Goal: Task Accomplishment & Management: Use online tool/utility

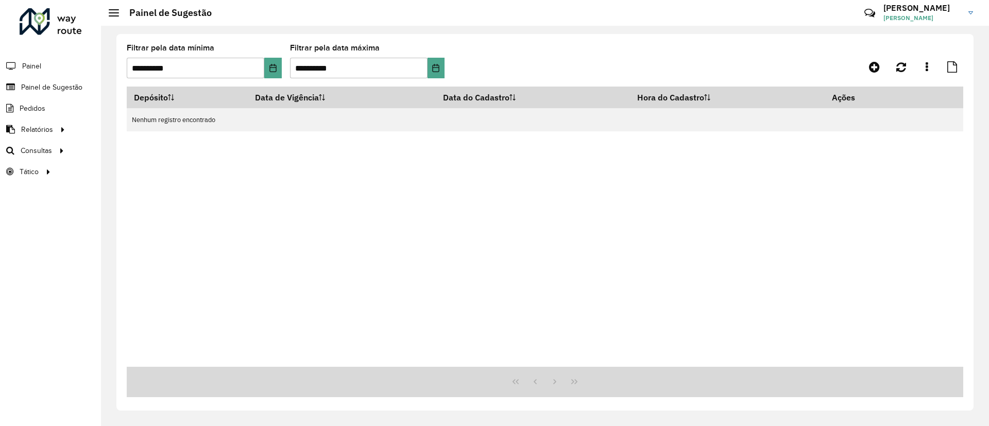
click at [482, 262] on div "Depósito Data de Vigência Data do Cadastro Hora do Cadastro Ações Nenhum regist…" at bounding box center [545, 227] width 836 height 280
click at [115, 153] on link "Roteirização" at bounding box center [172, 150] width 126 height 21
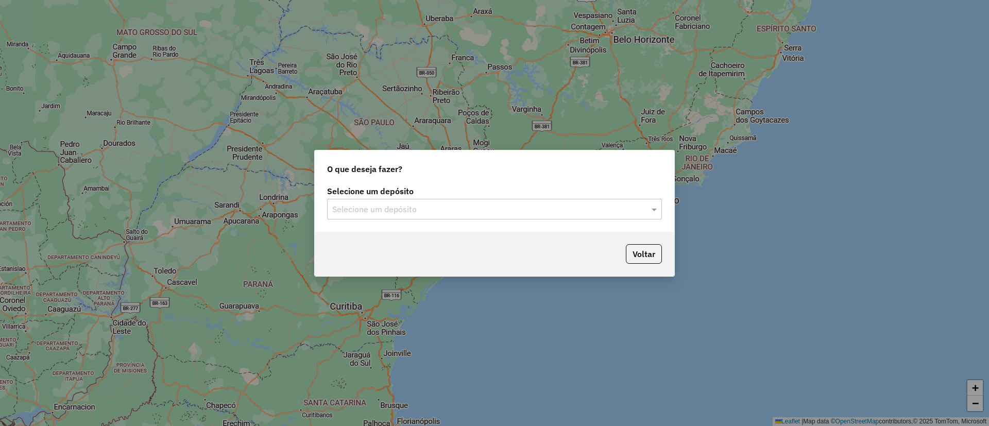
click at [410, 199] on div "Selecione um depósito" at bounding box center [494, 209] width 335 height 21
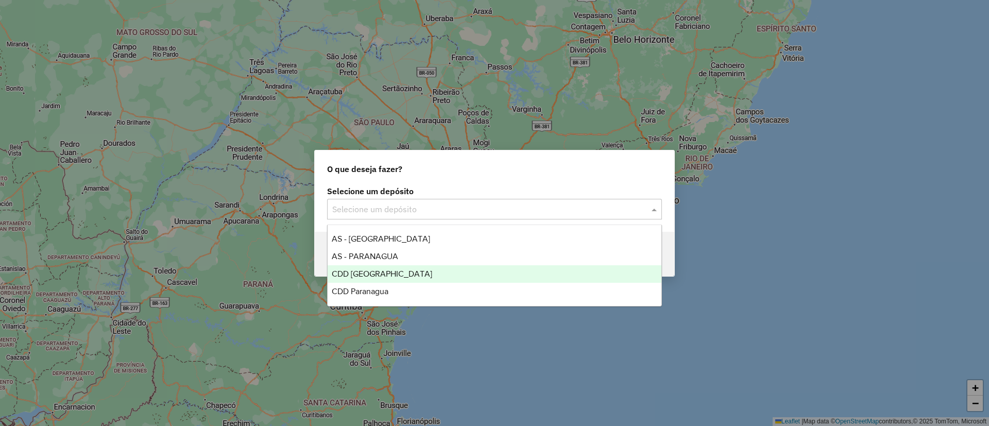
click at [399, 269] on div "CDD [GEOGRAPHIC_DATA]" at bounding box center [495, 274] width 334 height 18
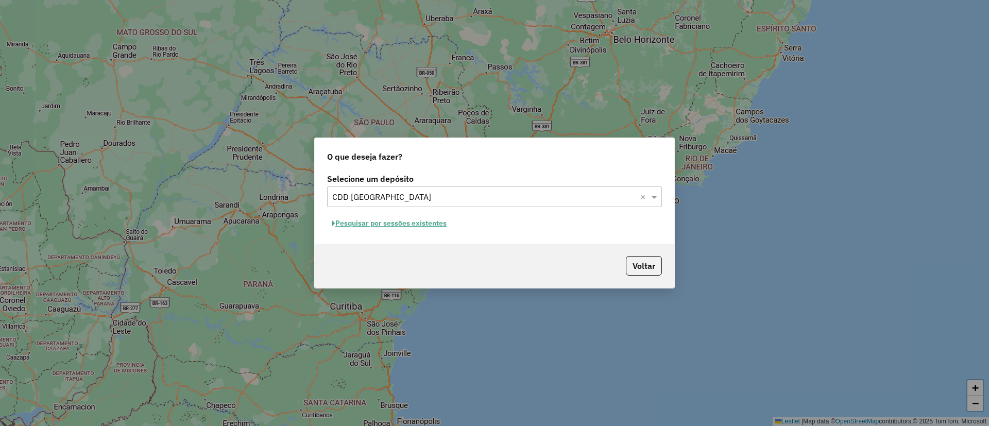
click at [371, 221] on button "Pesquisar por sessões existentes" at bounding box center [389, 223] width 124 height 16
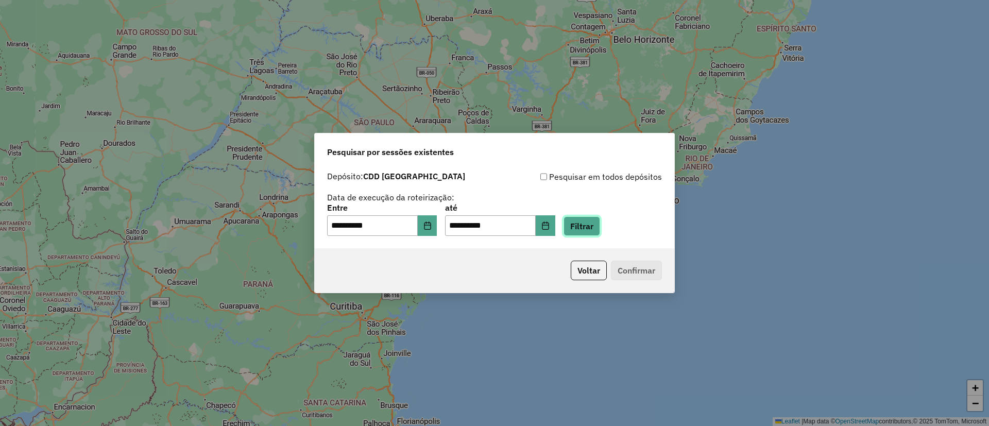
click at [594, 226] on button "Filtrar" at bounding box center [581, 226] width 37 height 20
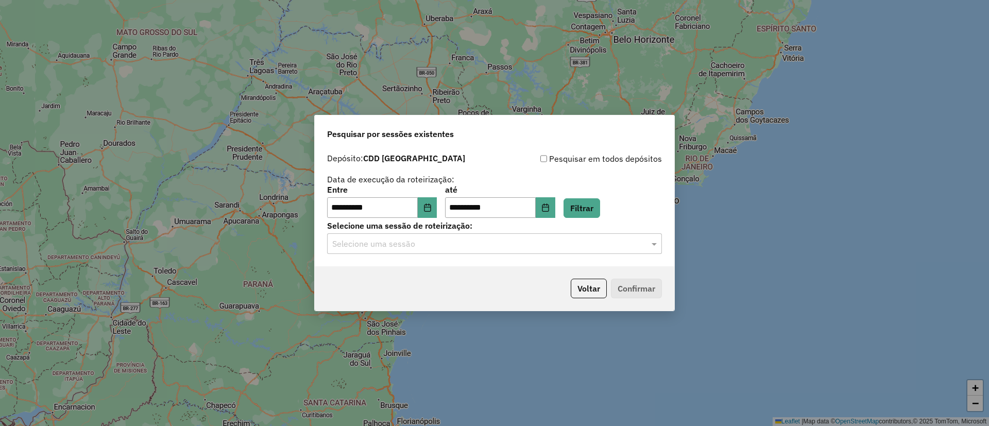
click at [446, 244] on input "text" at bounding box center [484, 244] width 304 height 12
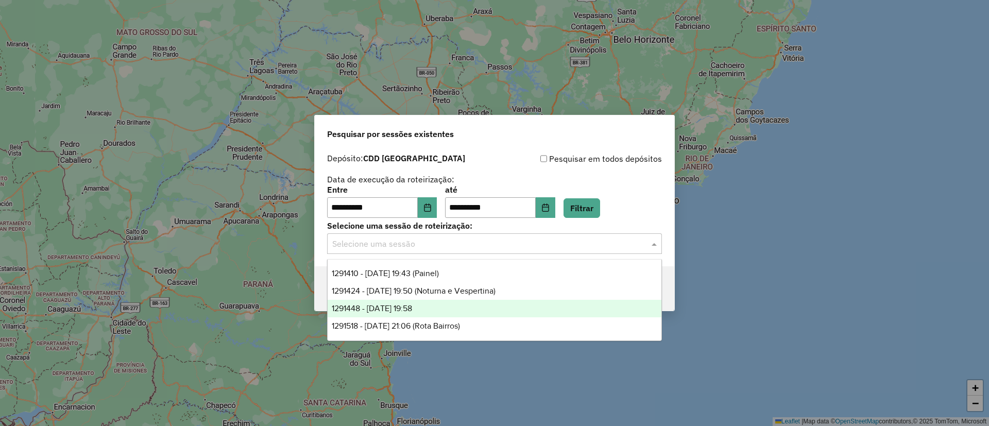
click at [458, 314] on div "1291448 - 09/10/2025 19:58" at bounding box center [495, 309] width 334 height 18
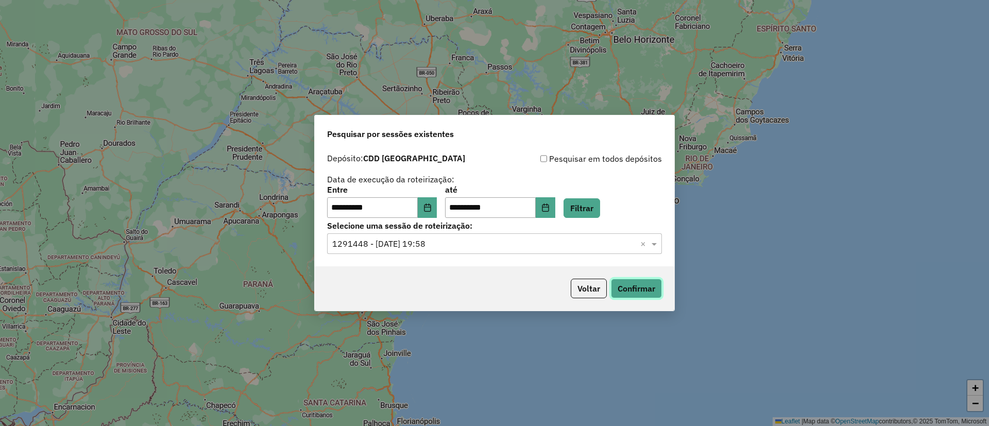
click at [649, 284] on button "Confirmar" at bounding box center [636, 289] width 51 height 20
drag, startPoint x: 442, startPoint y: 260, endPoint x: 437, endPoint y: 248, distance: 12.2
click at [441, 260] on div "**********" at bounding box center [494, 207] width 359 height 118
click at [434, 245] on input "text" at bounding box center [484, 244] width 304 height 12
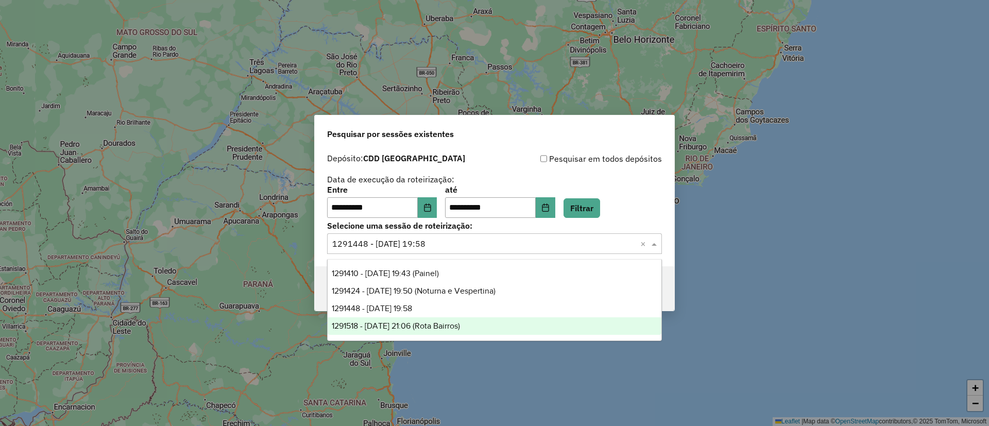
click at [441, 322] on span "1291518 - 09/10/2025 21:06 (Rota Bairros)" at bounding box center [396, 325] width 128 height 9
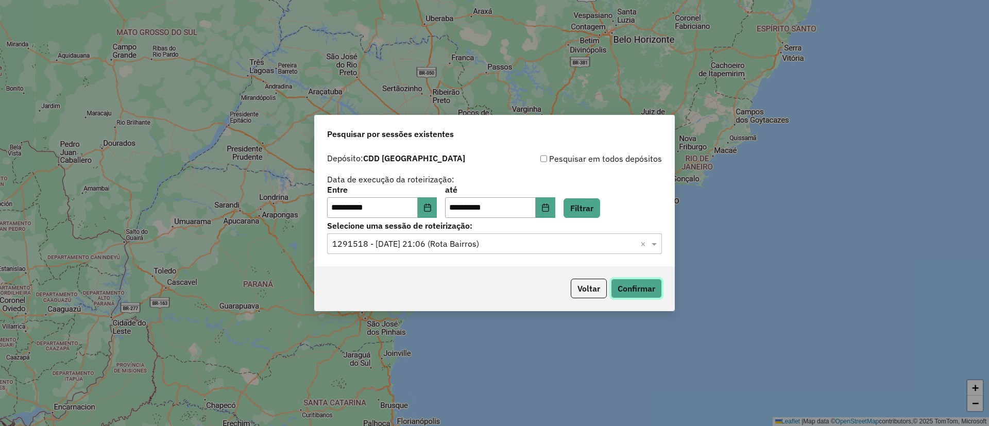
click at [623, 291] on button "Confirmar" at bounding box center [636, 289] width 51 height 20
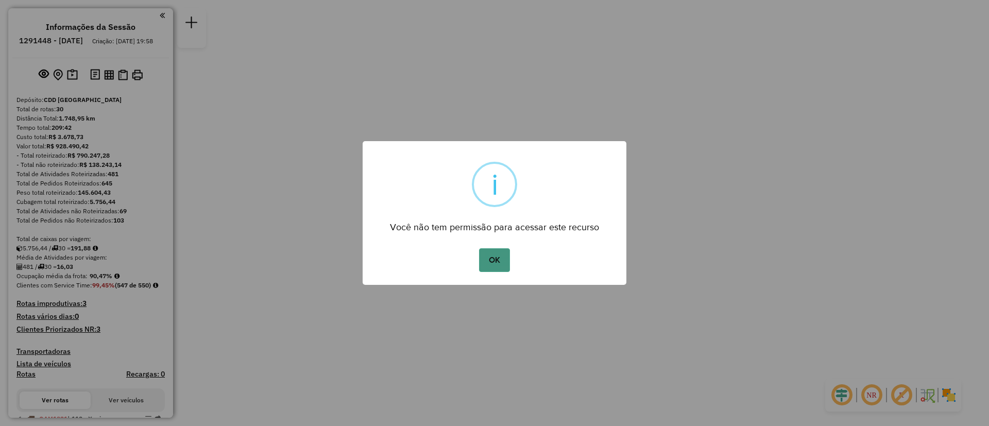
drag, startPoint x: 497, startPoint y: 262, endPoint x: 490, endPoint y: 268, distance: 9.5
click at [490, 268] on button "OK" at bounding box center [494, 260] width 30 height 24
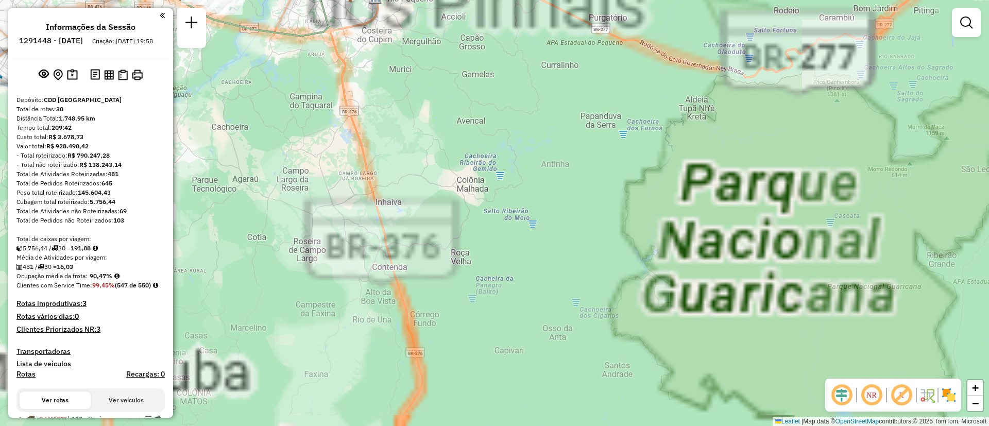
drag, startPoint x: 477, startPoint y: 179, endPoint x: 608, endPoint y: 434, distance: 285.8
click at [608, 425] on html "Aguarde... Pop-up bloqueado! Seu navegador bloqueou automáticamente a abertura …" at bounding box center [494, 213] width 989 height 426
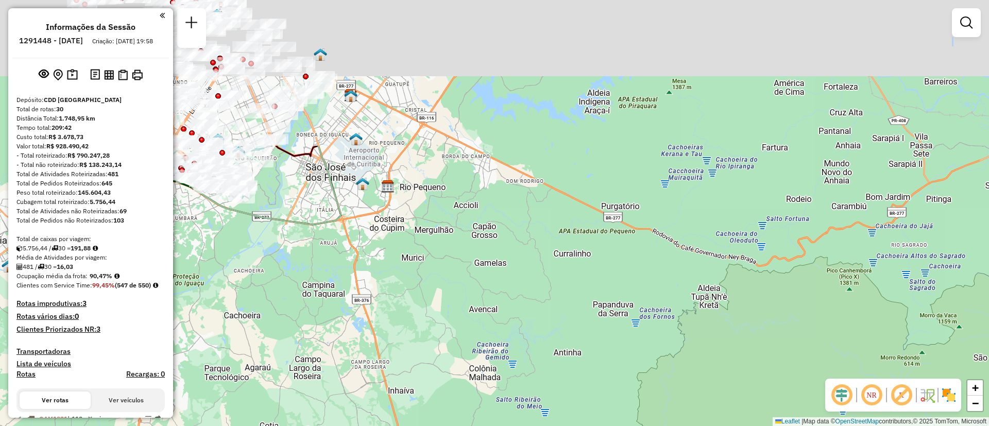
drag, startPoint x: 437, startPoint y: 137, endPoint x: 490, endPoint y: 380, distance: 248.9
click at [487, 388] on div "Janela de atendimento Grade de atendimento Capacidade Transportadoras Veículos …" at bounding box center [494, 213] width 989 height 426
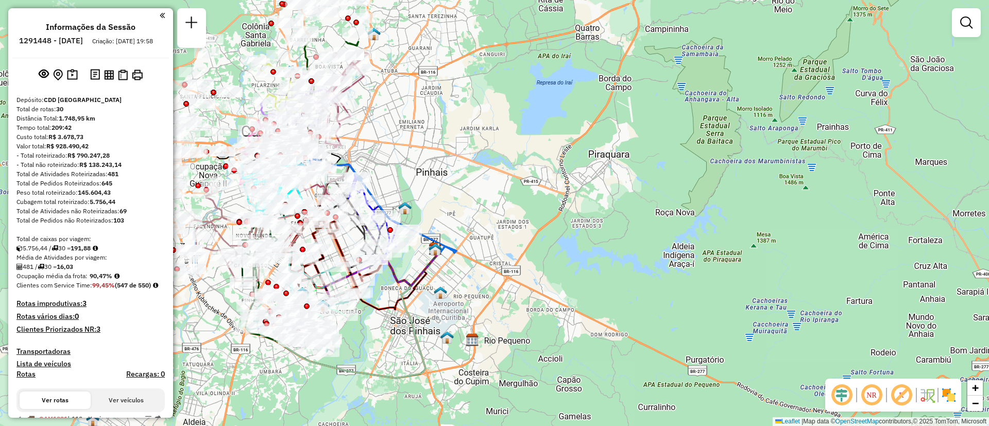
drag, startPoint x: 450, startPoint y: 219, endPoint x: 536, endPoint y: 359, distance: 164.8
click at [536, 359] on div "Janela de atendimento Grade de atendimento Capacidade Transportadoras Veículos …" at bounding box center [494, 213] width 989 height 426
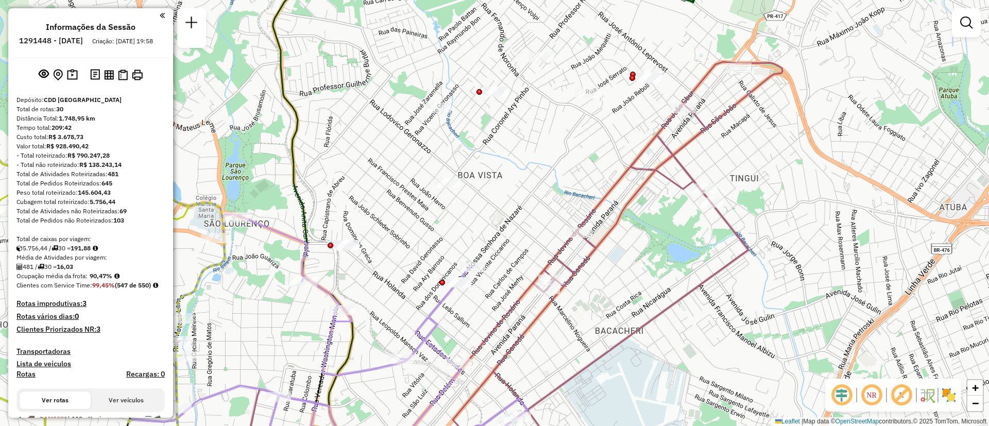
click at [563, 252] on icon at bounding box center [512, 265] width 541 height 406
select select "**********"
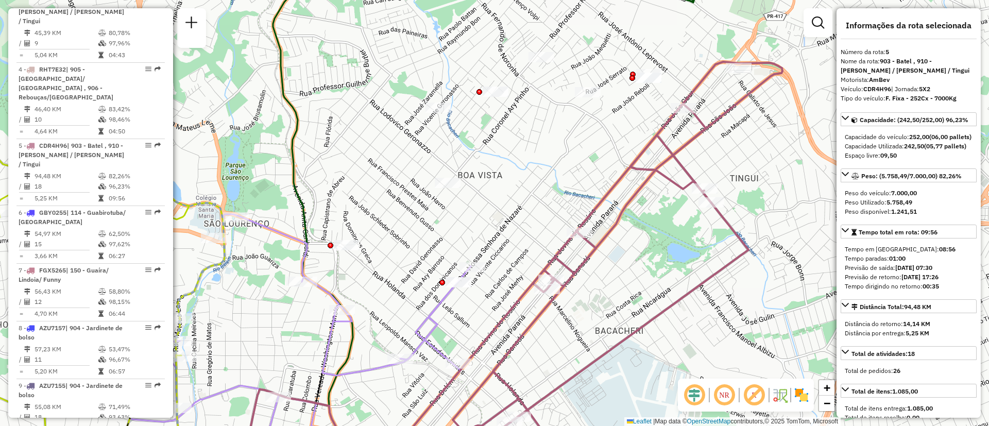
scroll to position [653, 0]
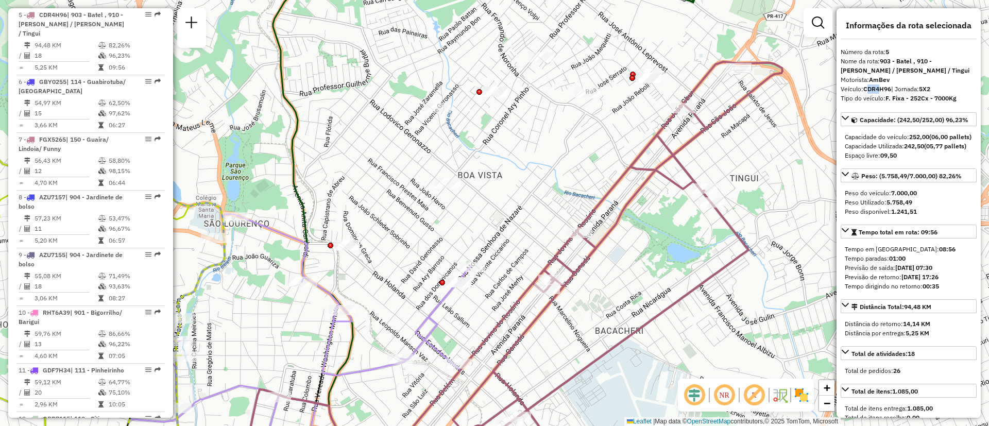
drag, startPoint x: 869, startPoint y: 89, endPoint x: 884, endPoint y: 92, distance: 15.3
click at [886, 92] on strong "CDR4H96" at bounding box center [877, 89] width 28 height 8
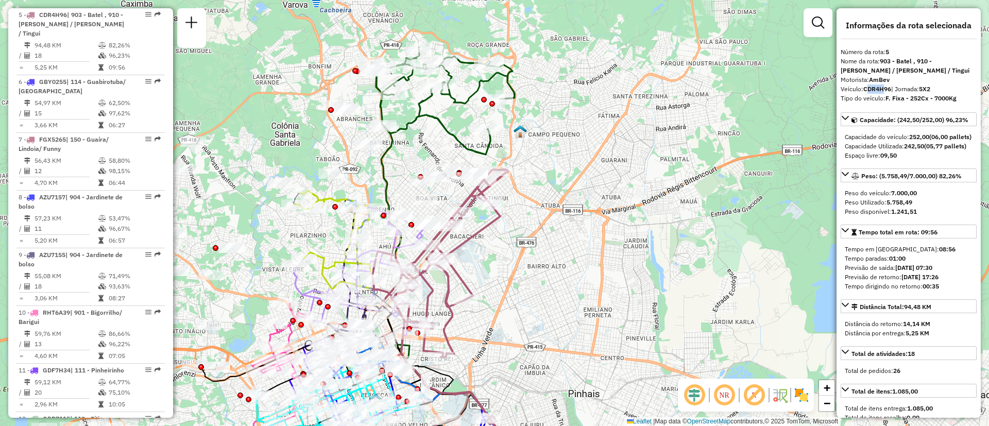
drag, startPoint x: 385, startPoint y: 185, endPoint x: 416, endPoint y: 210, distance: 39.9
click at [411, 198] on icon at bounding box center [455, 300] width 149 height 349
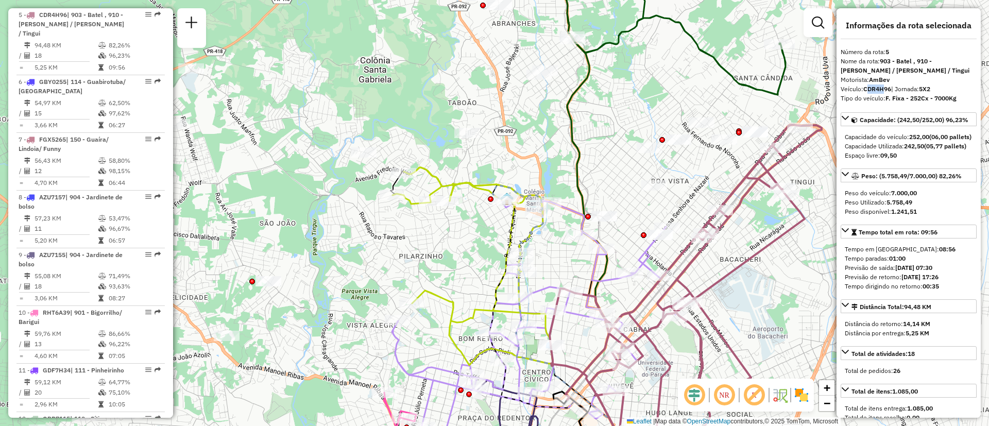
click at [580, 177] on icon at bounding box center [599, 253] width 65 height 432
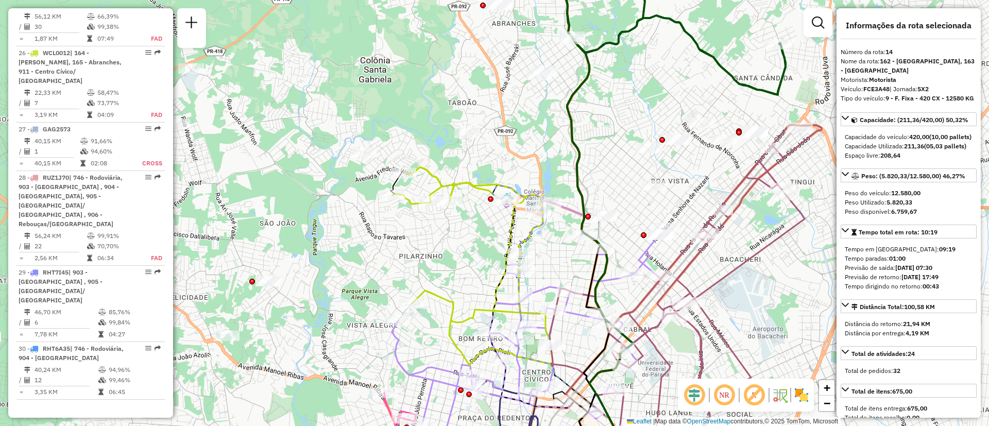
scroll to position [2086, 0]
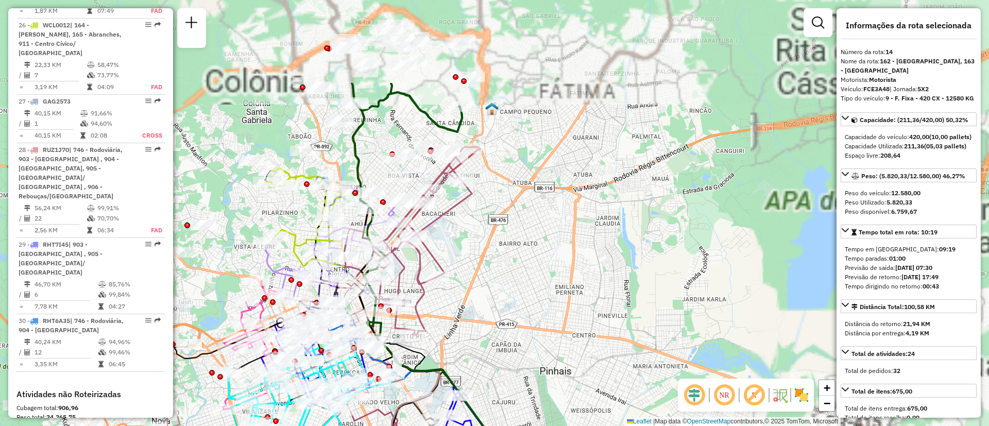
drag, startPoint x: 655, startPoint y: 178, endPoint x: 443, endPoint y: 289, distance: 239.6
click at [443, 289] on div "Janela de atendimento Grade de atendimento Capacidade Transportadoras Veículos …" at bounding box center [494, 213] width 989 height 426
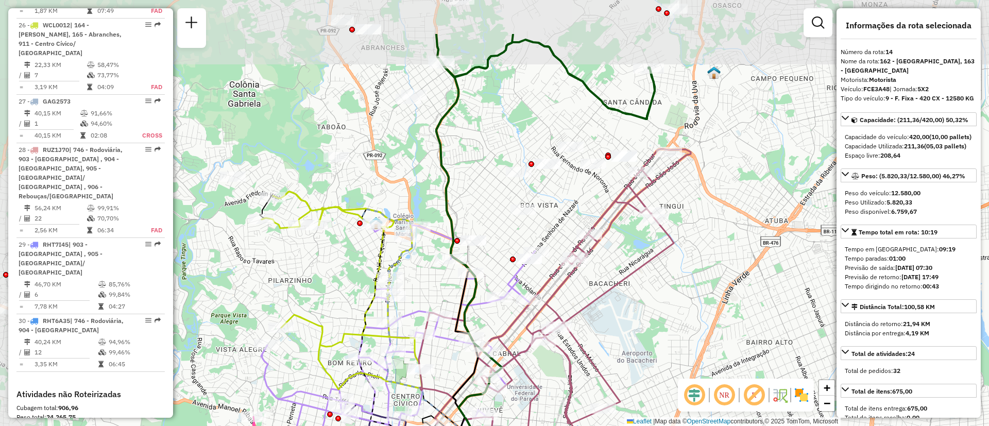
drag, startPoint x: 447, startPoint y: 222, endPoint x: 623, endPoint y: 297, distance: 191.3
click at [623, 297] on div "Rota 13 - Placa GAL2876 02492573 - JOSE B DOS SANTOS JU Janela de atendimento G…" at bounding box center [494, 213] width 989 height 426
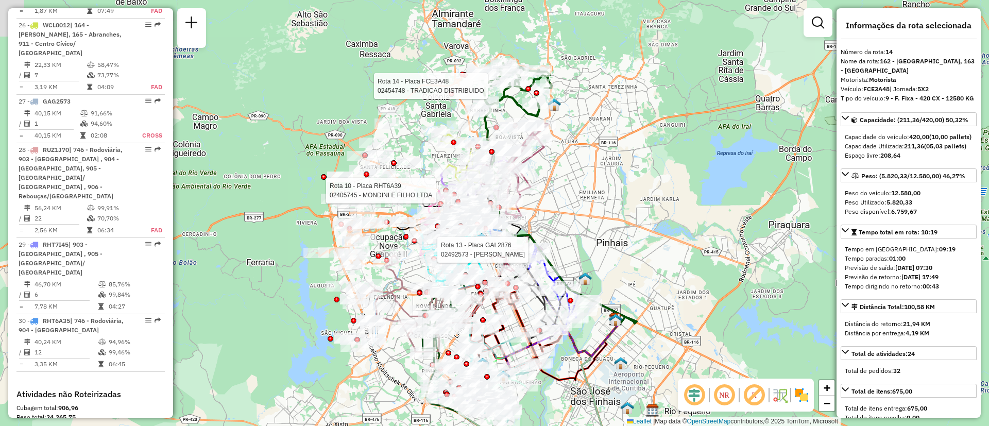
drag, startPoint x: 673, startPoint y: 141, endPoint x: 477, endPoint y: 458, distance: 372.3
click at [477, 425] on html "Aguarde... Pop-up bloqueado! Seu navegador bloqueou automáticamente a abertura …" at bounding box center [494, 213] width 989 height 426
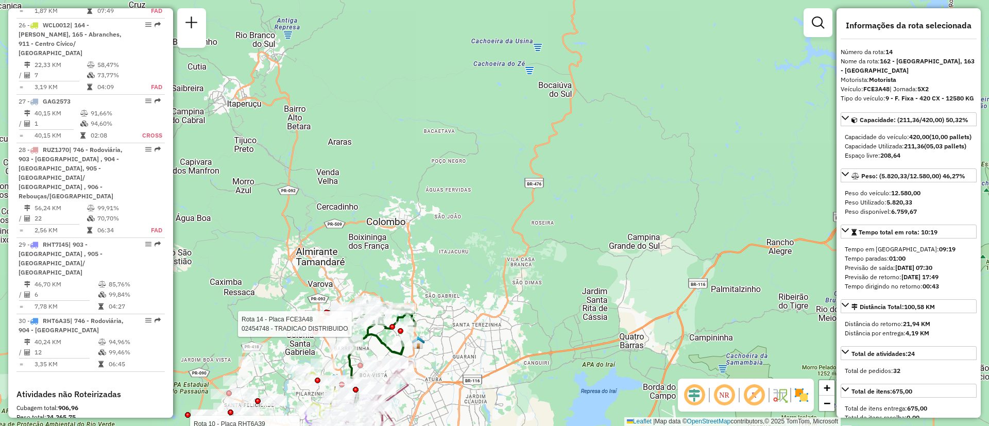
drag, startPoint x: 427, startPoint y: 335, endPoint x: 498, endPoint y: 234, distance: 123.4
click at [498, 234] on div "Rota 13 - Placa GAL2876 02492573 - [PERSON_NAME] DOS SANTOS JU Rota 10 - Placa …" at bounding box center [494, 213] width 989 height 426
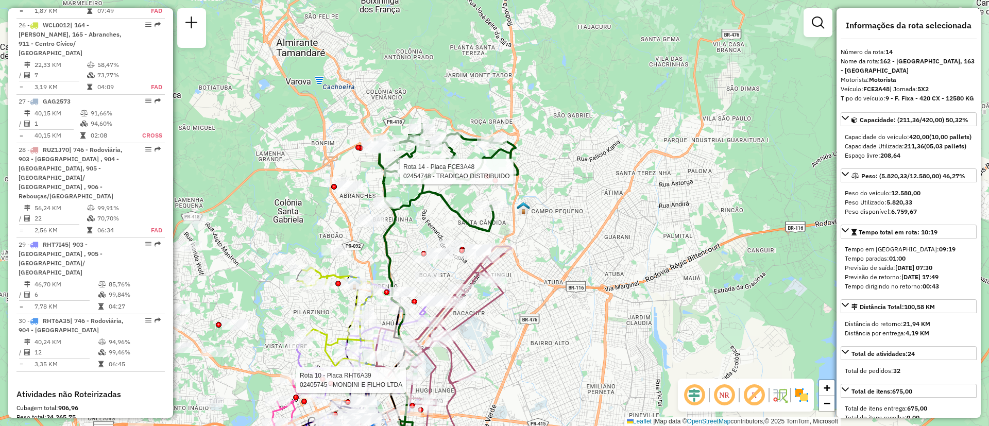
drag, startPoint x: 576, startPoint y: 283, endPoint x: 603, endPoint y: 93, distance: 192.5
click at [609, 99] on div "Rota 13 - Placa GAL2876 02492573 - [PERSON_NAME] DOS SANTOS JU Rota 10 - Placa …" at bounding box center [494, 213] width 989 height 426
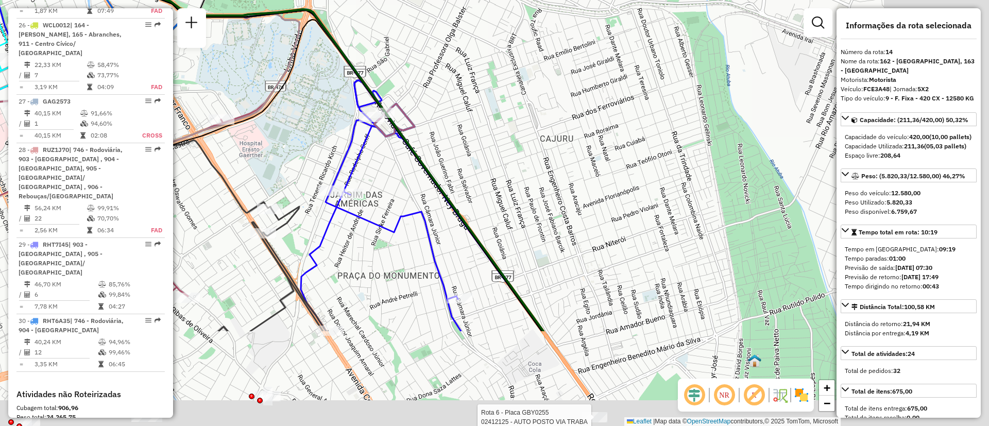
drag, startPoint x: 412, startPoint y: 252, endPoint x: 384, endPoint y: 168, distance: 88.6
click at [306, 95] on div "Rota 13 - Placa GAL2876 02492573 - [PERSON_NAME] DOS SANTOS JU Rota 10 - Placa …" at bounding box center [494, 213] width 989 height 426
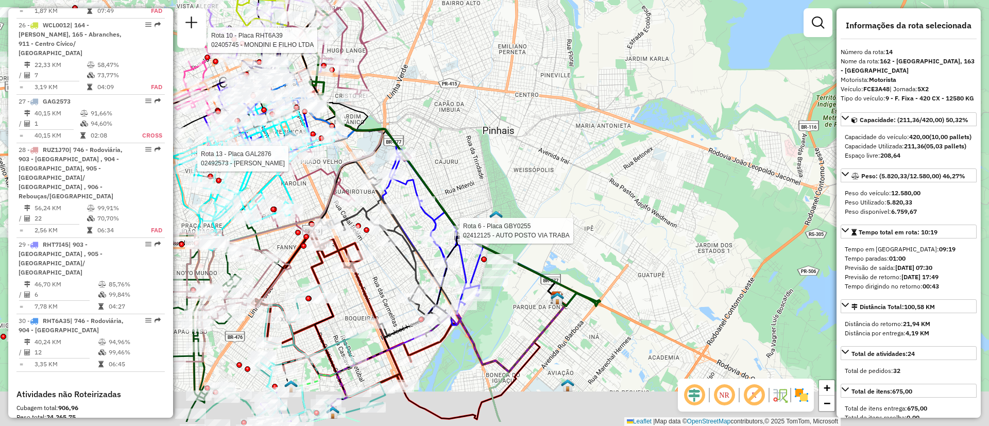
drag, startPoint x: 555, startPoint y: 238, endPoint x: 520, endPoint y: 220, distance: 39.4
click at [539, 218] on div "Rota 13 - Placa GAL2876 02492573 - [PERSON_NAME] DOS SANTOS JU Rota 10 - Placa …" at bounding box center [494, 213] width 989 height 426
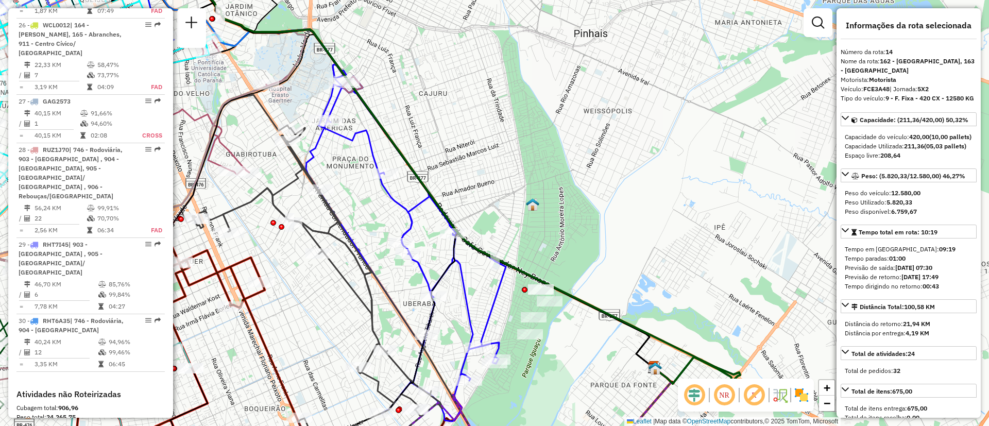
click at [421, 209] on icon at bounding box center [406, 242] width 200 height 357
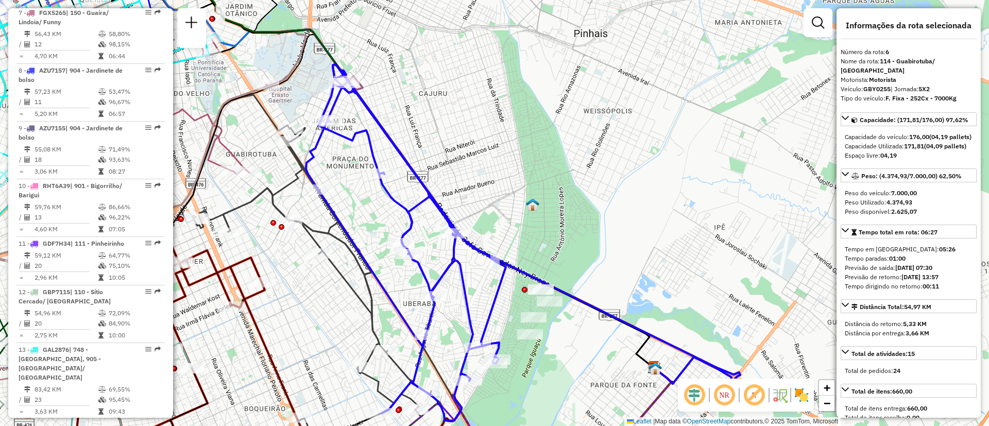
scroll to position [711, 0]
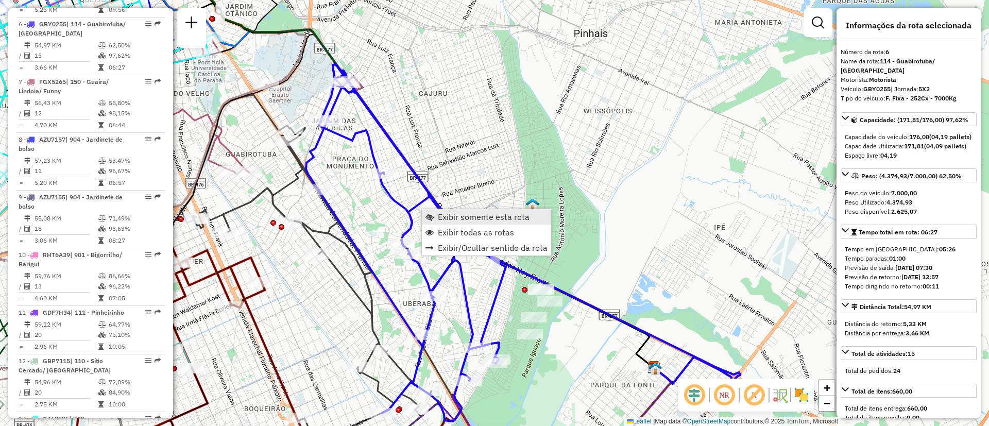
click at [443, 216] on span "Exibir somente esta rota" at bounding box center [484, 217] width 92 height 8
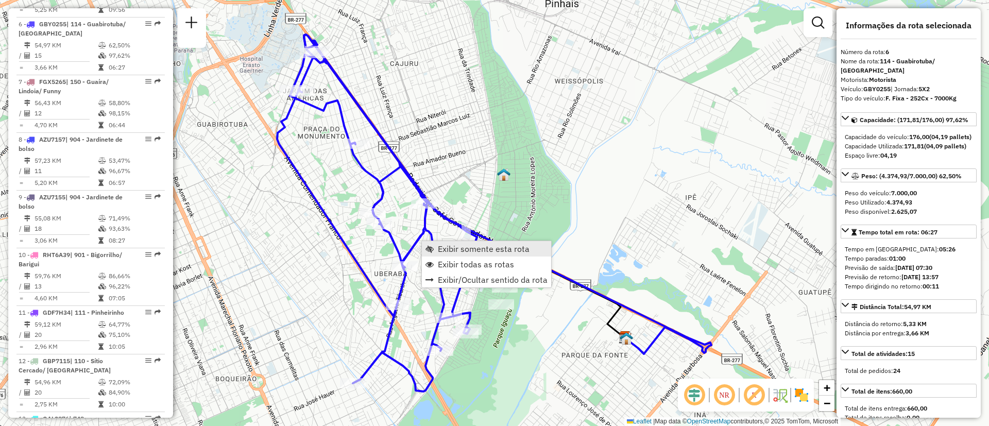
click at [444, 250] on span "Exibir somente esta rota" at bounding box center [484, 249] width 92 height 8
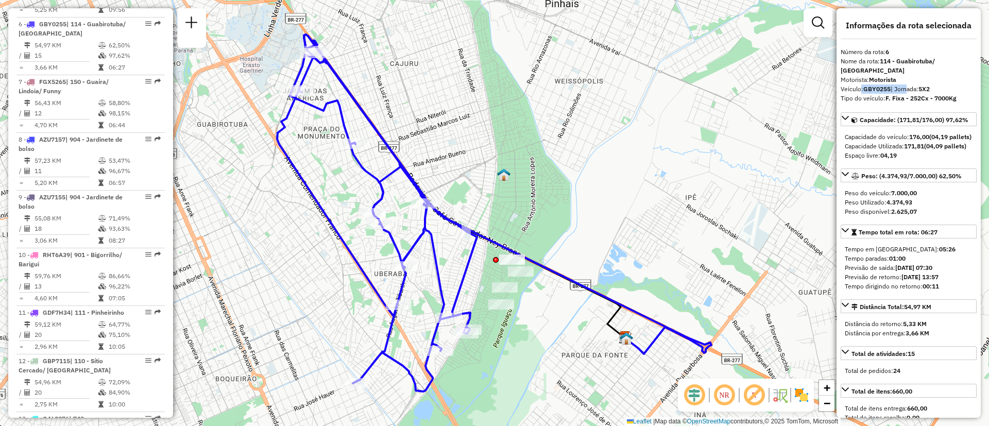
drag, startPoint x: 864, startPoint y: 83, endPoint x: 906, endPoint y: 79, distance: 42.4
click at [906, 84] on div "Veículo: GBY0255 | Jornada: 5X2" at bounding box center [908, 88] width 136 height 9
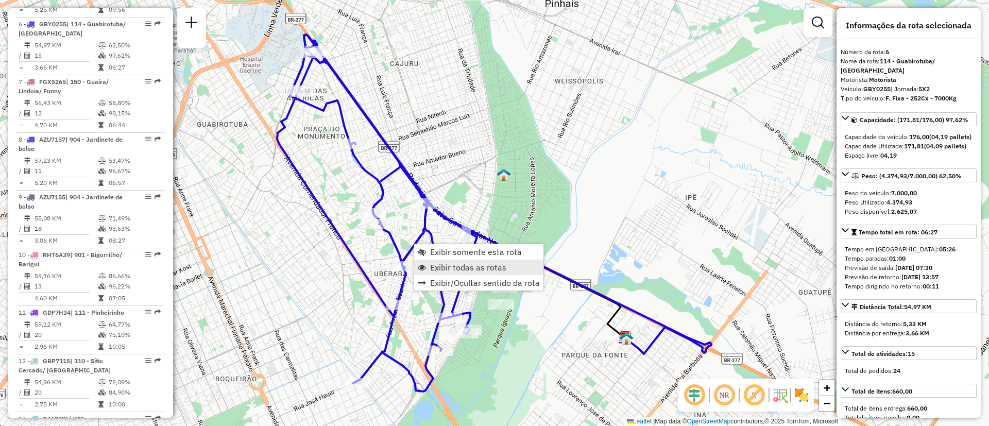
click at [453, 264] on span "Exibir todas as rotas" at bounding box center [468, 267] width 76 height 8
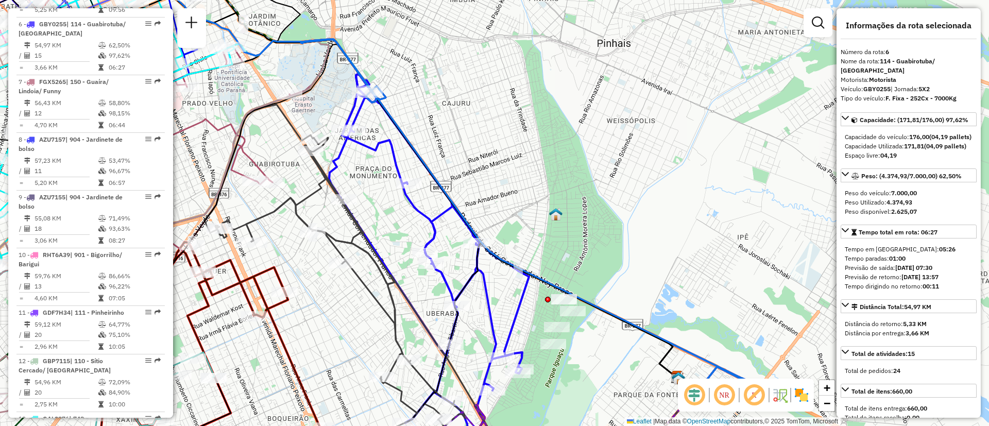
drag, startPoint x: 360, startPoint y: 225, endPoint x: 369, endPoint y: 257, distance: 33.2
click at [415, 264] on div "Rota 6 - Placa GBY0255 02432129 - [PERSON_NAME] DE [PERSON_NAME] de atendimento…" at bounding box center [494, 213] width 989 height 426
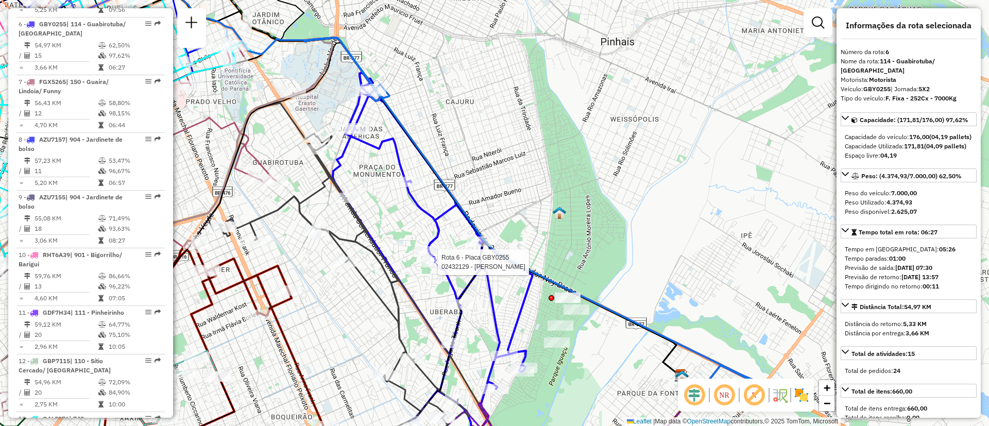
click at [360, 274] on icon at bounding box center [339, 278] width 262 height 351
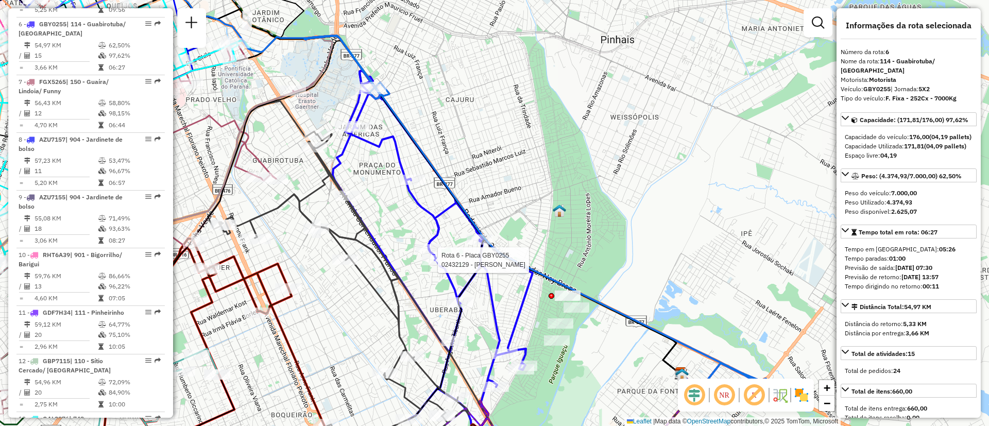
click at [360, 274] on icon at bounding box center [339, 276] width 262 height 351
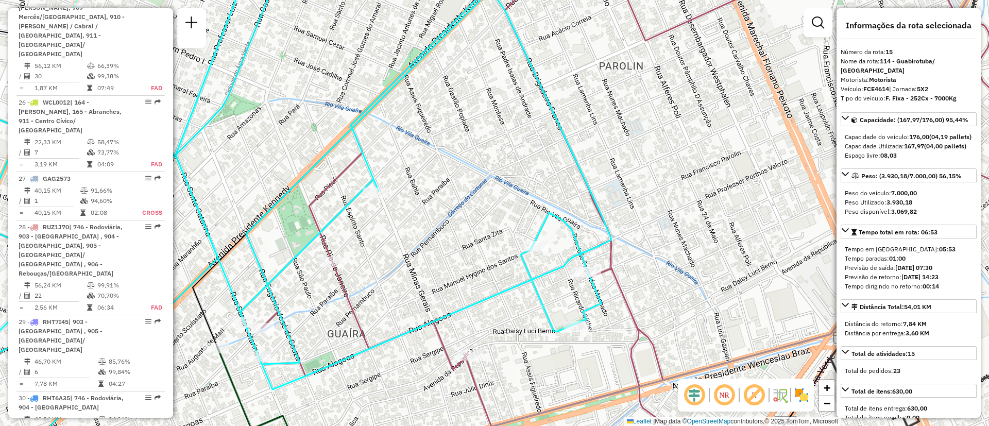
scroll to position [2086, 0]
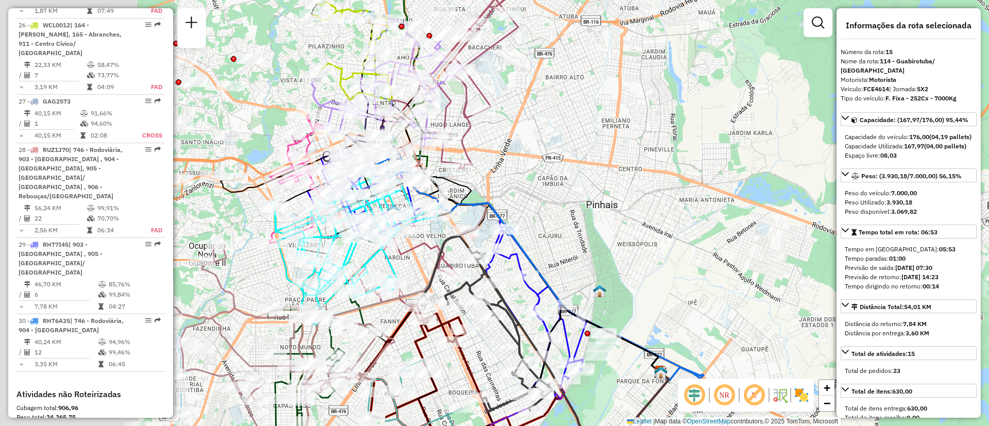
drag, startPoint x: 575, startPoint y: 199, endPoint x: 685, endPoint y: 241, distance: 117.8
click at [718, 223] on div "Janela de atendimento Grade de atendimento Capacidade Transportadoras Veículos …" at bounding box center [494, 213] width 989 height 426
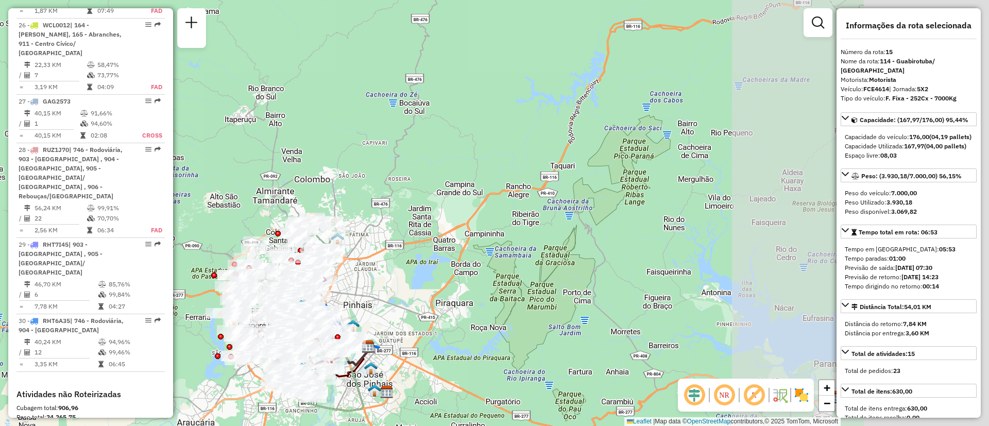
drag, startPoint x: 626, startPoint y: 220, endPoint x: 388, endPoint y: 254, distance: 240.4
click at [388, 254] on div "Janela de atendimento Grade de atendimento Capacidade Transportadoras Veículos …" at bounding box center [494, 213] width 989 height 426
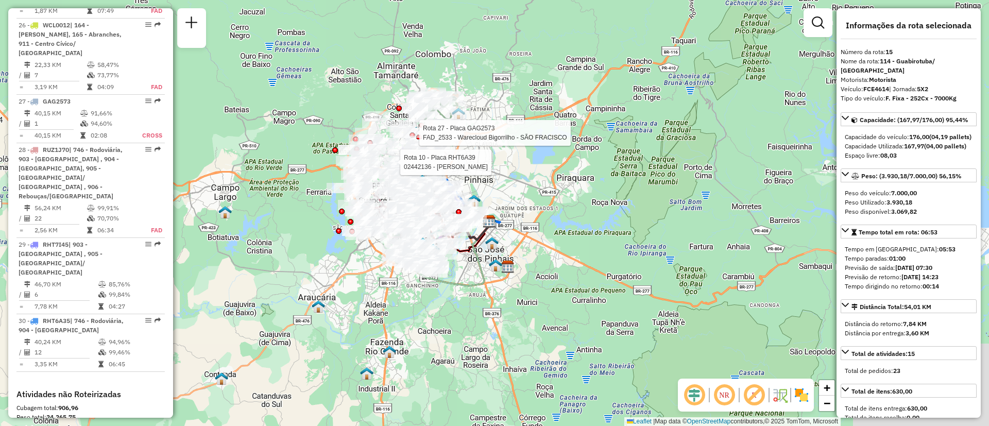
drag, startPoint x: 548, startPoint y: 157, endPoint x: 661, endPoint y: 106, distance: 123.6
click at [688, 75] on div "Rota 10 - Placa RHT6A39 02442136 - GENIO [PERSON_NAME] Rota 27 - Placa GAG2573 …" at bounding box center [494, 213] width 989 height 426
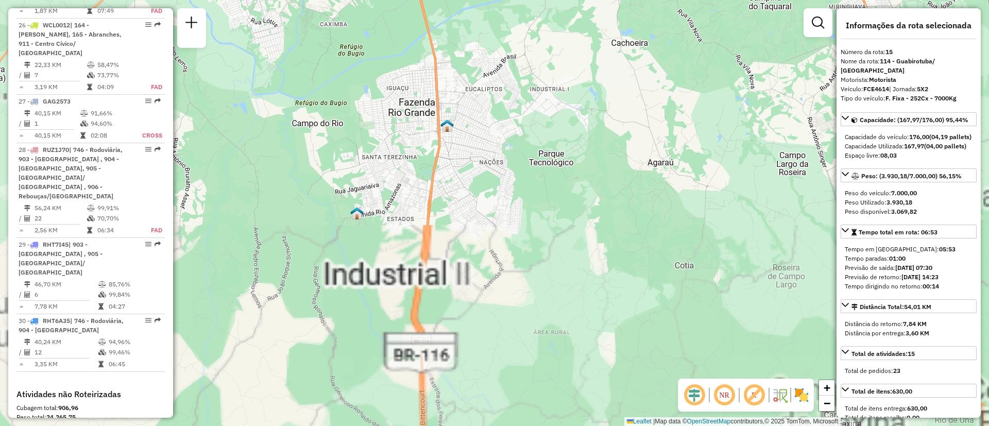
drag, startPoint x: 567, startPoint y: 143, endPoint x: 616, endPoint y: 82, distance: 77.6
click at [609, 83] on div "Rota 10 - Placa RHT6A39 02442136 - GENIO [PERSON_NAME] Rota 27 - Placa GAG2573 …" at bounding box center [494, 213] width 989 height 426
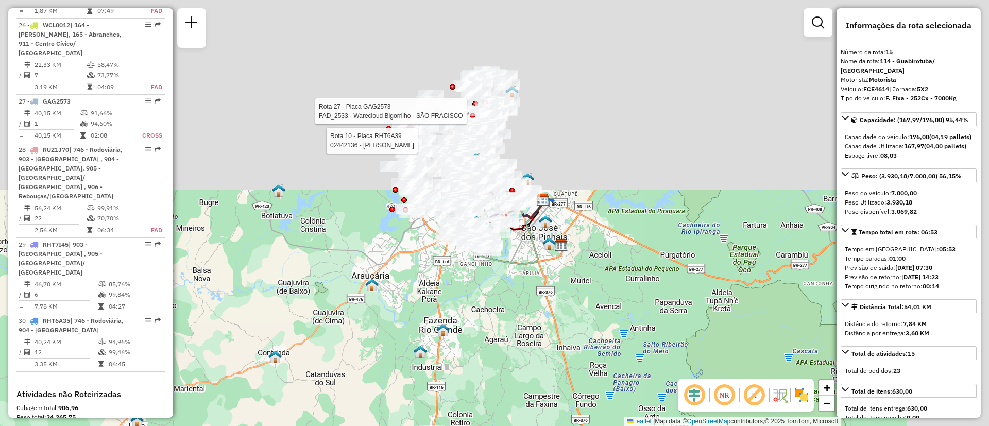
drag, startPoint x: 480, startPoint y: 197, endPoint x: 355, endPoint y: 401, distance: 238.8
click at [353, 403] on div "Rota 10 - Placa RHT6A39 02442136 - GENIO [PERSON_NAME] Rota 27 - Placa GAG2573 …" at bounding box center [494, 213] width 989 height 426
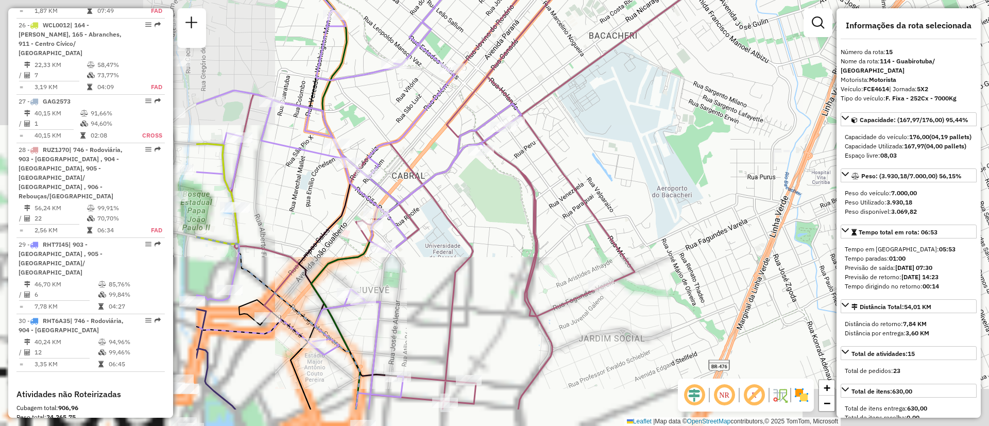
drag, startPoint x: 629, startPoint y: 171, endPoint x: 665, endPoint y: 153, distance: 40.5
click at [664, 156] on div "Rota 10 - Placa RHT6A39 02442136 - GENIO [PERSON_NAME] Rota 27 - Placa GAG2573 …" at bounding box center [494, 213] width 989 height 426
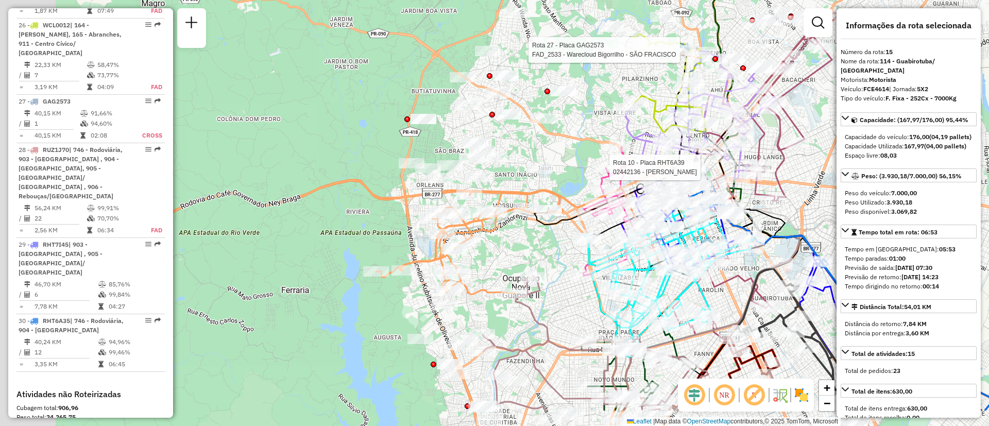
drag, startPoint x: 346, startPoint y: 279, endPoint x: 689, endPoint y: 134, distance: 372.9
click at [687, 135] on div "Rota 10 - Placa RHT6A39 02442136 - GENIO [PERSON_NAME] Rota 27 - Placa GAG2573 …" at bounding box center [494, 213] width 989 height 426
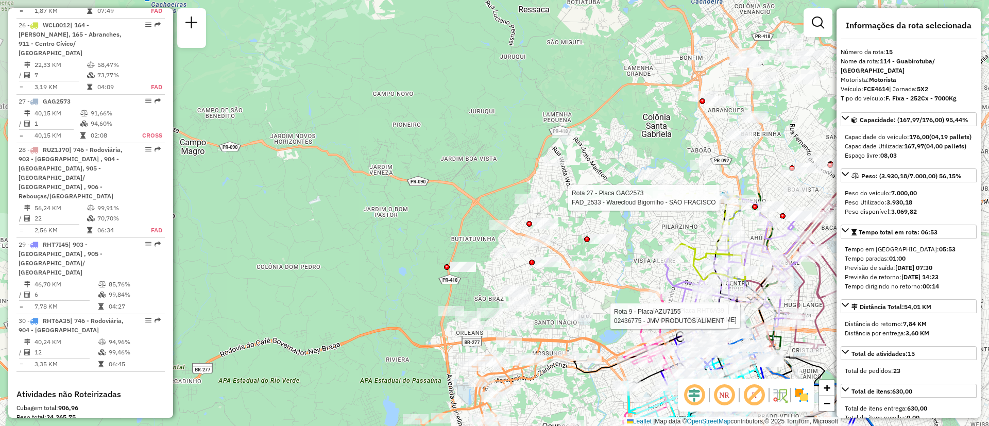
drag, startPoint x: 686, startPoint y: 148, endPoint x: 550, endPoint y: 383, distance: 271.5
click at [550, 383] on div "Rota 10 - Placa RHT6A39 02442136 - GENIO [PERSON_NAME] Rota 27 - Placa GAG2573 …" at bounding box center [494, 213] width 989 height 426
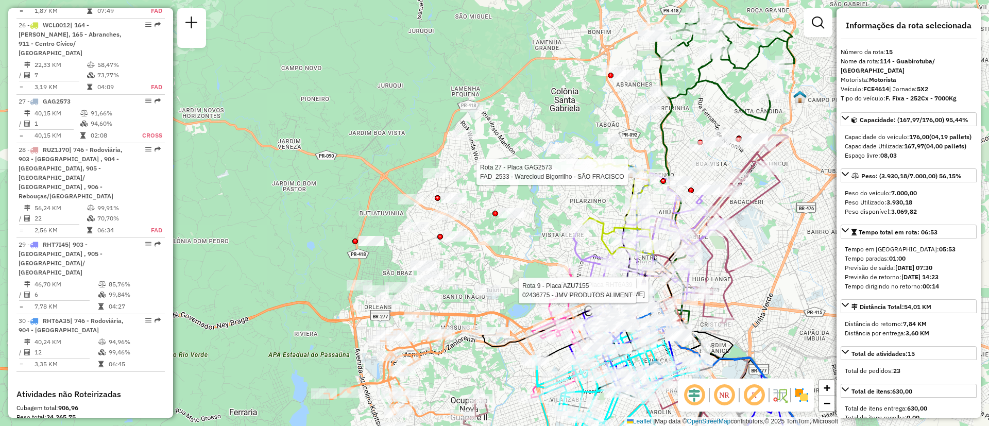
drag, startPoint x: 479, startPoint y: 206, endPoint x: 569, endPoint y: 130, distance: 118.0
click at [582, 37] on div "Rota 10 - Placa RHT6A39 02442136 - GENIO [PERSON_NAME] Rota 27 - Placa GAG2573 …" at bounding box center [494, 213] width 989 height 426
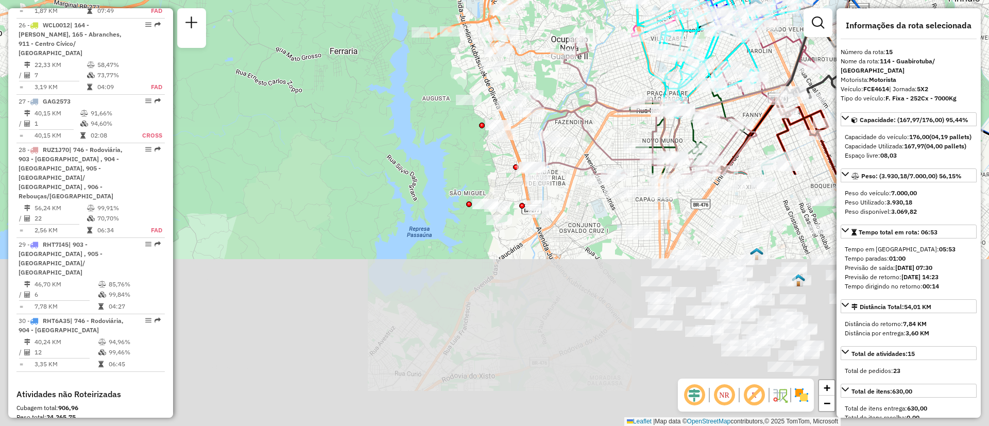
drag, startPoint x: 559, startPoint y: 230, endPoint x: 608, endPoint y: -64, distance: 298.6
click at [608, 0] on html "Aguarde... Pop-up bloqueado! Seu navegador bloqueou automáticamente a abertura …" at bounding box center [494, 213] width 989 height 426
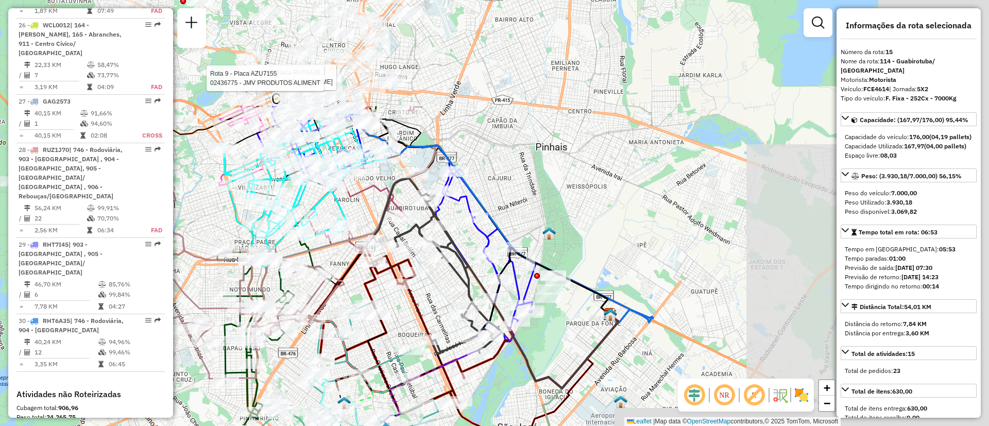
drag, startPoint x: 527, startPoint y: 242, endPoint x: 13, endPoint y: 419, distance: 543.1
click at [13, 419] on div "Rota 10 - Placa RHT6A39 02442136 - GENIO [PERSON_NAME] Rota 27 - Placa GAG2573 …" at bounding box center [494, 213] width 989 height 426
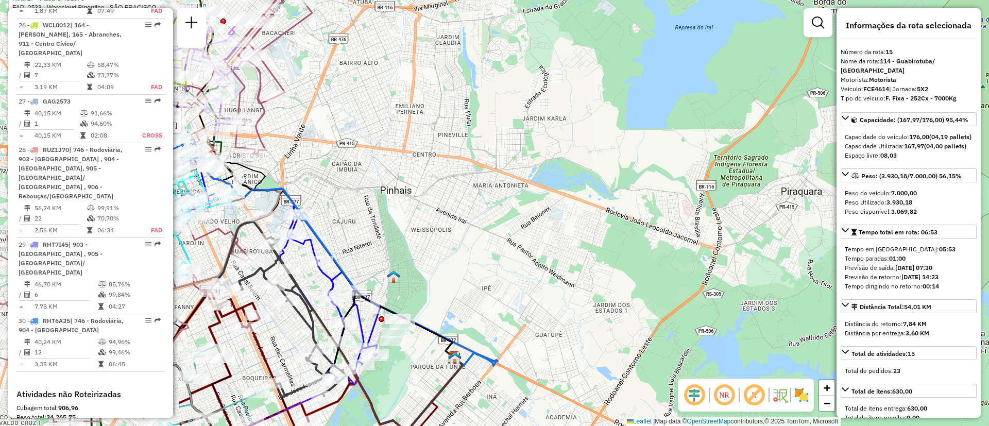
drag, startPoint x: 381, startPoint y: 185, endPoint x: 457, endPoint y: 271, distance: 115.6
click at [458, 274] on div "Rota 10 - Placa RHT6A39 02442136 - GENIO [PERSON_NAME] Rota 27 - Placa GAG2573 …" at bounding box center [494, 213] width 989 height 426
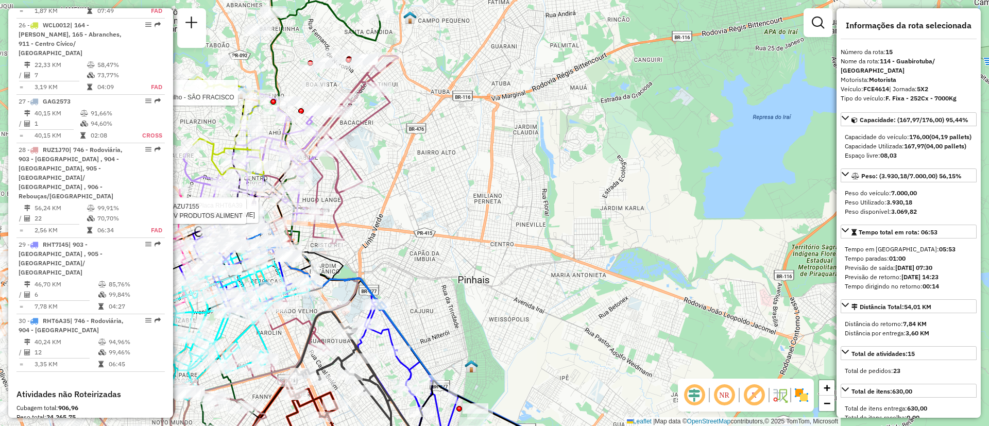
drag, startPoint x: 497, startPoint y: 168, endPoint x: 538, endPoint y: -10, distance: 182.3
click at [538, 0] on html "Aguarde... Pop-up bloqueado! Seu navegador bloqueou automáticamente a abertura …" at bounding box center [494, 213] width 989 height 426
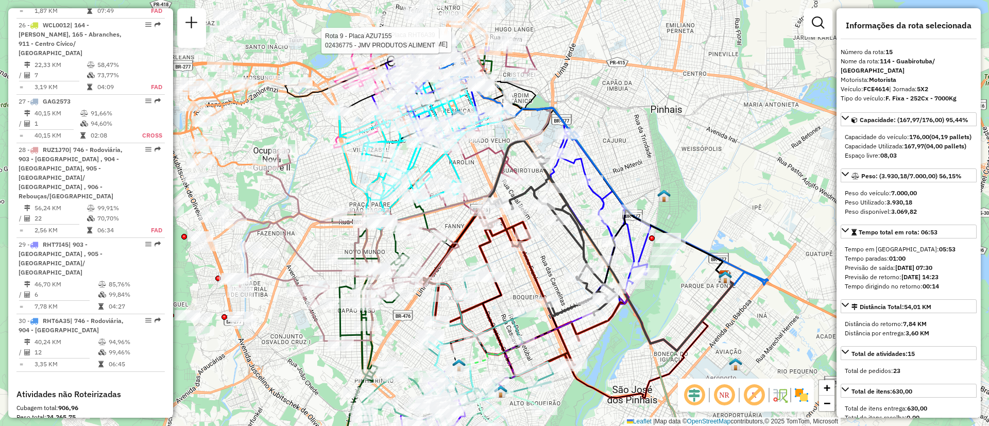
drag, startPoint x: 461, startPoint y: 227, endPoint x: 528, endPoint y: 261, distance: 74.8
click at [528, 261] on div "Rota 10 - Placa RHT6A39 02442136 - GENIO [PERSON_NAME] Rota 27 - Placa GAG2573 …" at bounding box center [494, 213] width 989 height 426
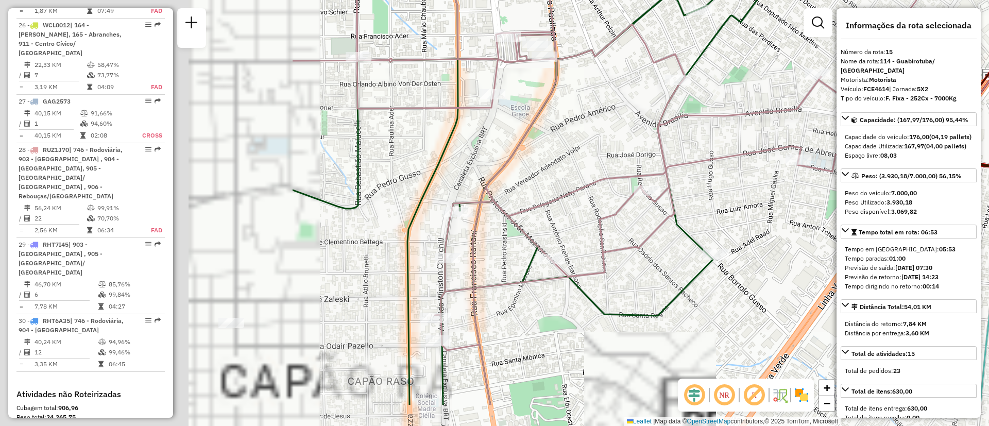
drag, startPoint x: 523, startPoint y: 267, endPoint x: 651, endPoint y: 248, distance: 129.7
click at [651, 248] on div "Rota 10 - Placa RHT6A39 02442136 - GENIO [PERSON_NAME] Rota 27 - Placa GAG2573 …" at bounding box center [494, 213] width 989 height 426
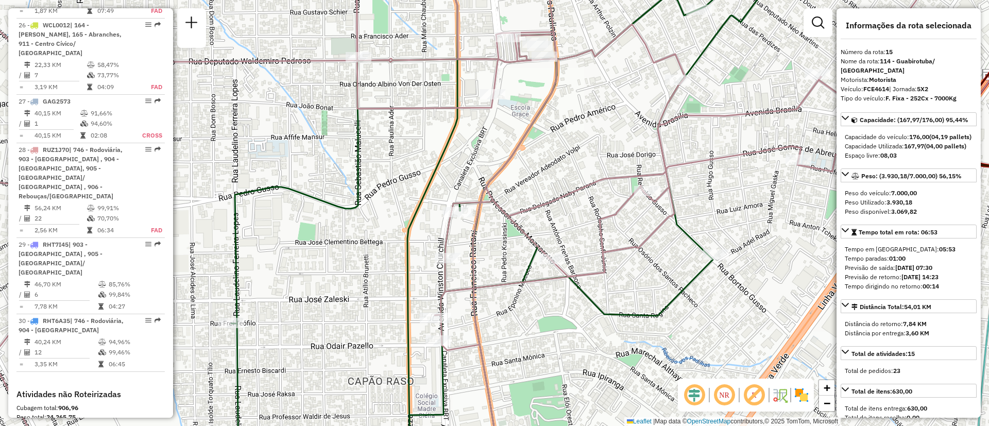
click at [562, 197] on icon at bounding box center [490, 212] width 1179 height 511
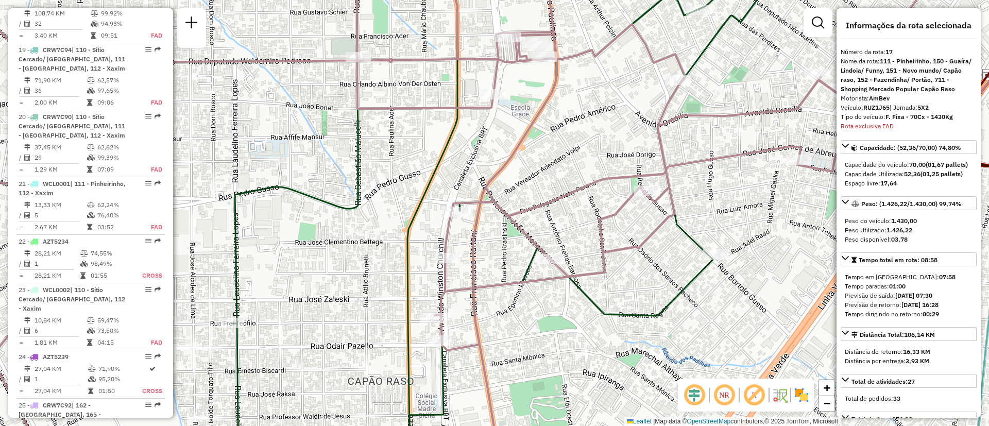
scroll to position [1354, 0]
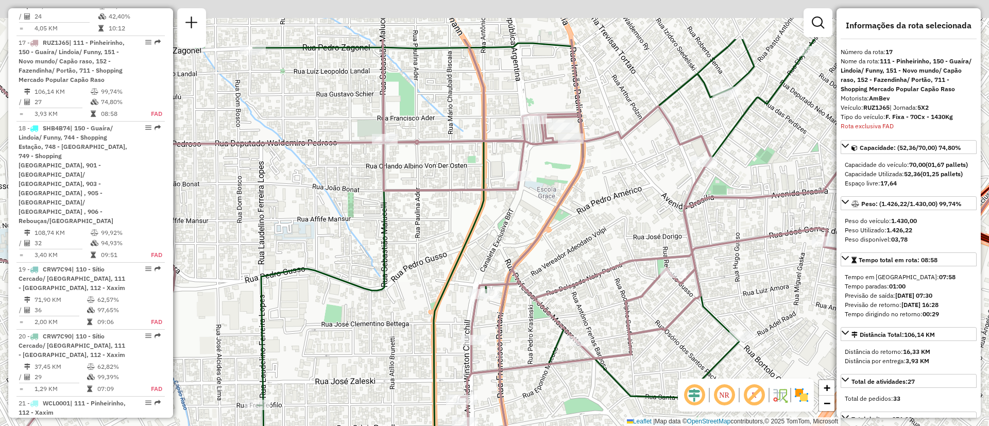
drag, startPoint x: 529, startPoint y: 211, endPoint x: 523, endPoint y: 273, distance: 62.1
click at [527, 270] on div "Janela de atendimento Grade de atendimento Capacidade Transportadoras Veículos …" at bounding box center [494, 213] width 989 height 426
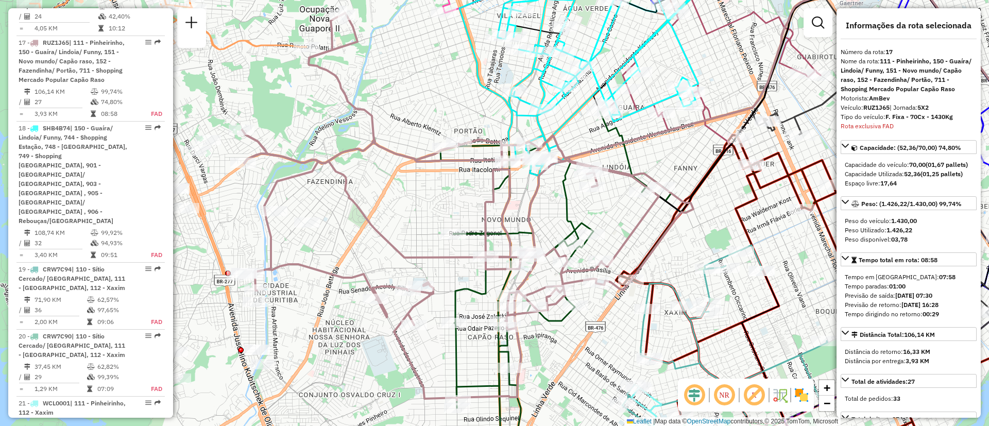
click at [474, 231] on icon at bounding box center [555, 289] width 231 height 357
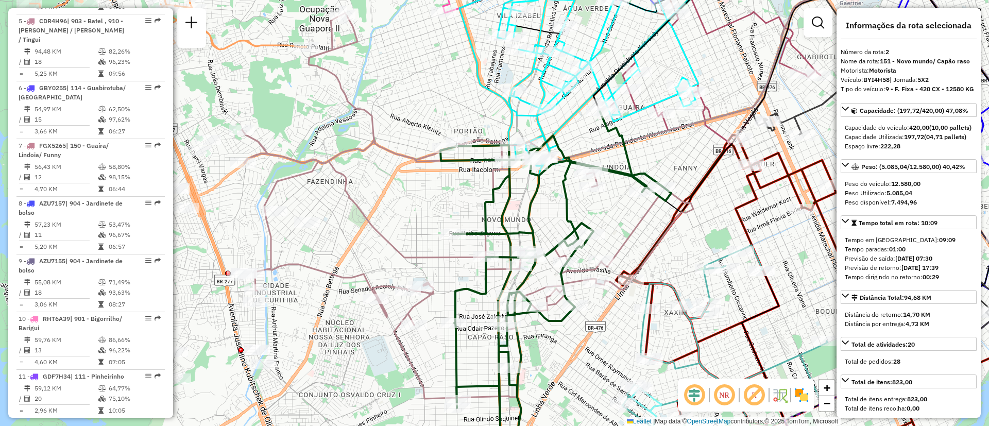
scroll to position [471, 0]
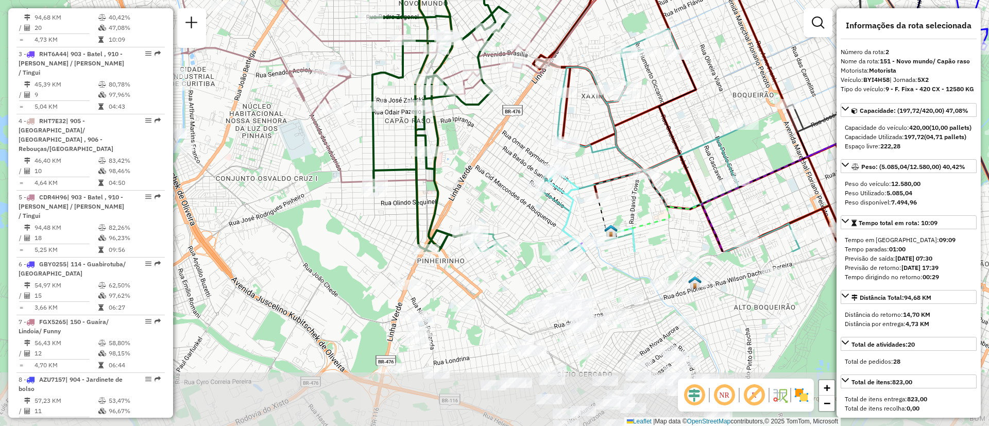
drag, startPoint x: 734, startPoint y: 337, endPoint x: 649, endPoint y: 125, distance: 228.4
click at [651, 118] on div "Janela de atendimento Grade de atendimento Capacidade Transportadoras Veículos …" at bounding box center [494, 213] width 989 height 426
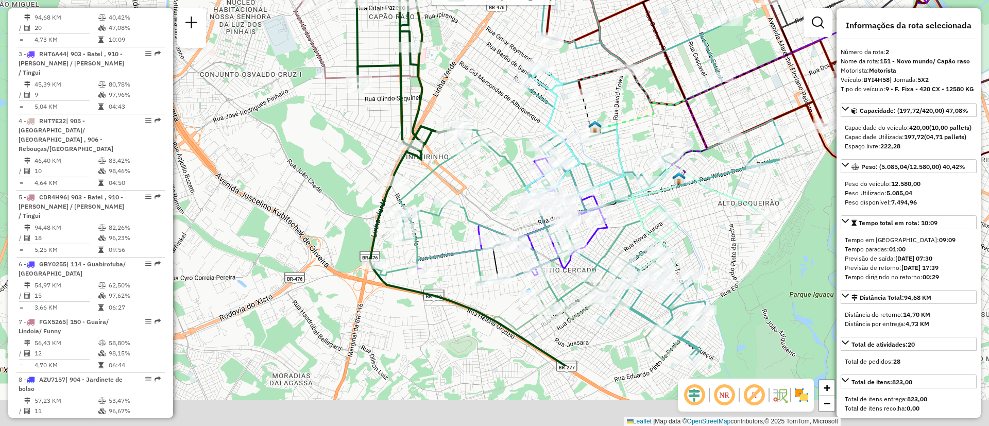
drag, startPoint x: 645, startPoint y: 282, endPoint x: 628, endPoint y: 181, distance: 102.9
click at [625, 181] on icon at bounding box center [579, 166] width 91 height 84
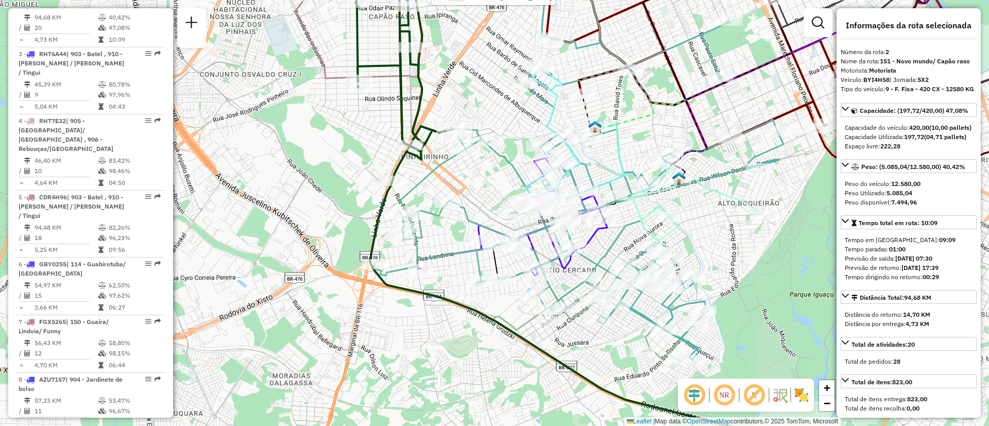
click at [428, 213] on icon at bounding box center [507, 218] width 268 height 178
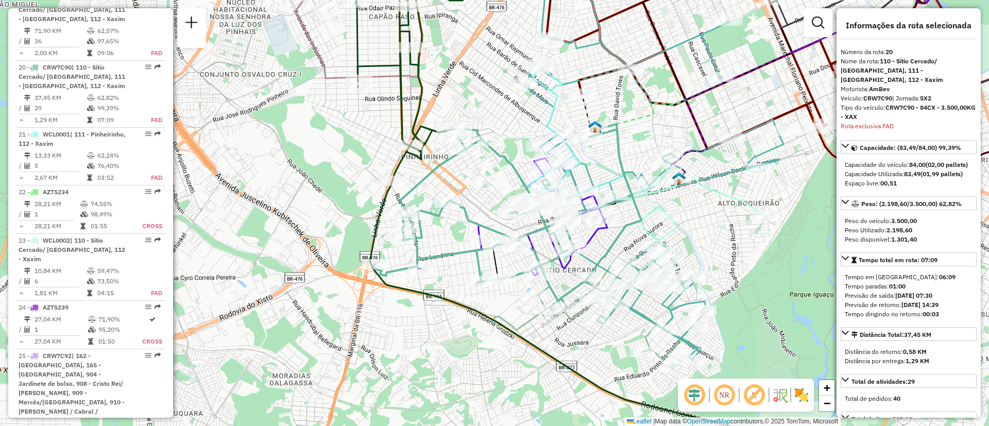
scroll to position [1620, 0]
click at [644, 318] on icon at bounding box center [653, 158] width 260 height 403
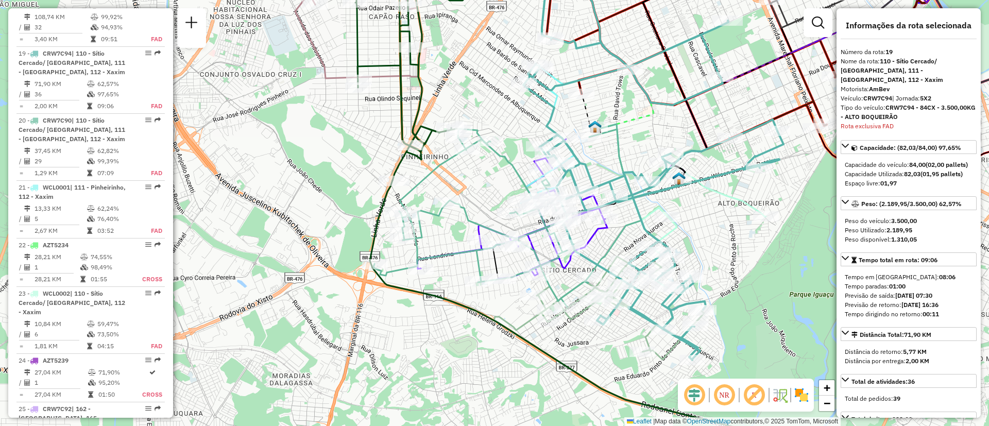
scroll to position [1553, 0]
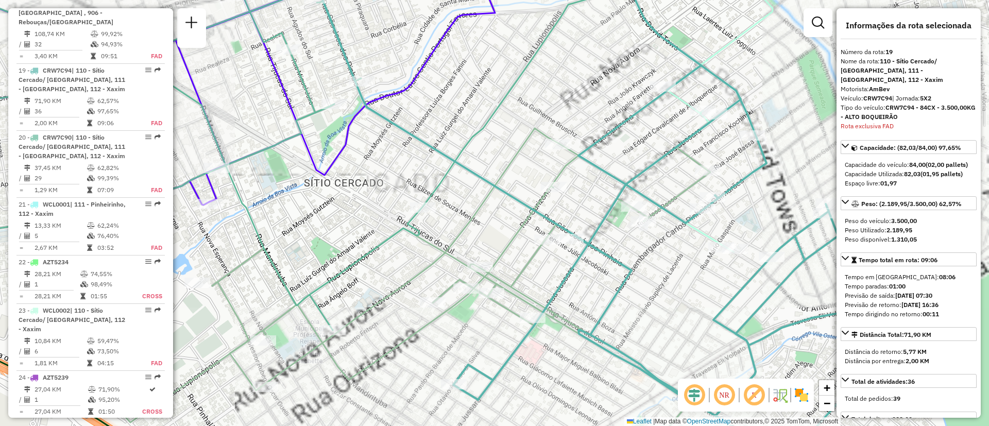
click at [569, 271] on icon at bounding box center [602, 212] width 570 height 511
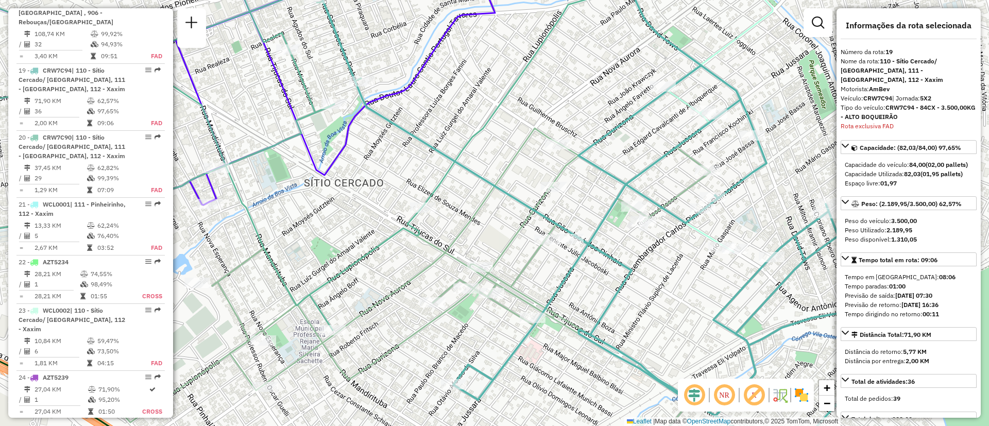
click at [520, 268] on icon at bounding box center [546, 292] width 669 height 351
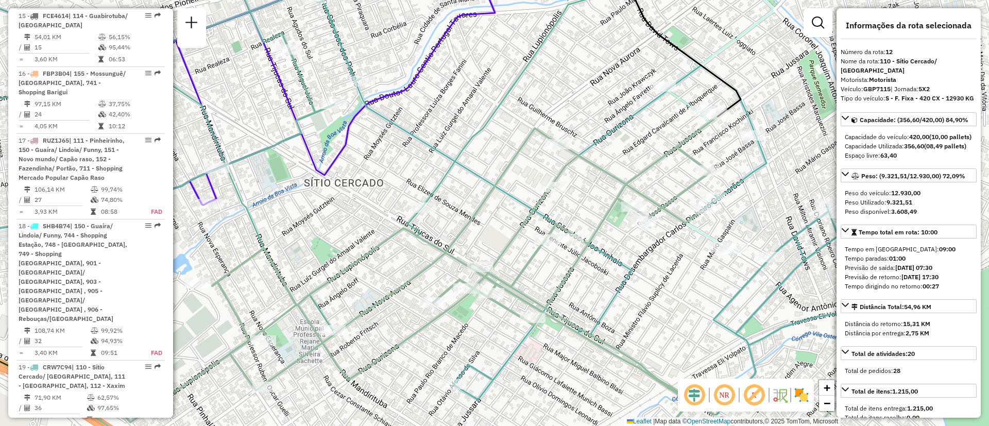
scroll to position [1057, 0]
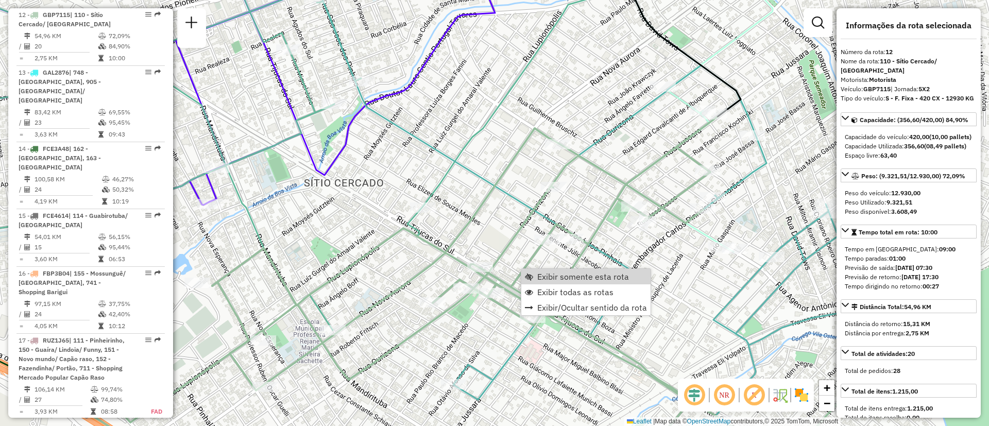
drag, startPoint x: 443, startPoint y: 180, endPoint x: 474, endPoint y: 208, distance: 40.8
click at [444, 180] on icon at bounding box center [265, 143] width 729 height 373
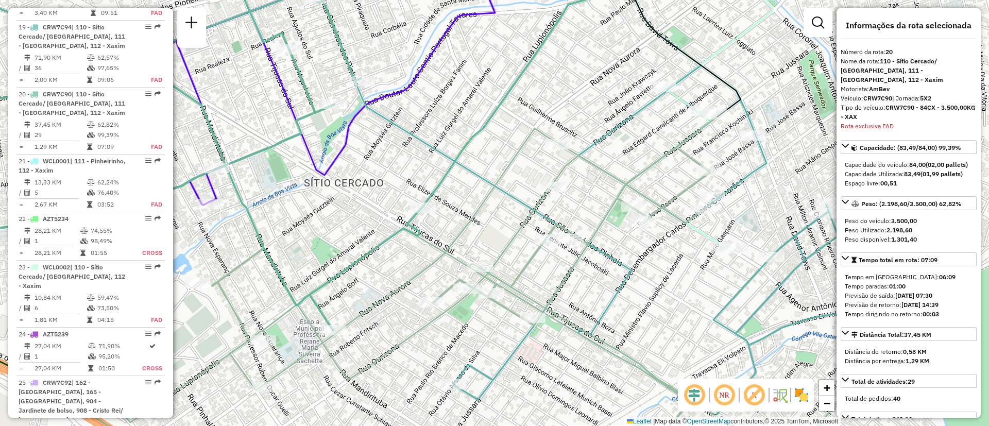
scroll to position [1620, 0]
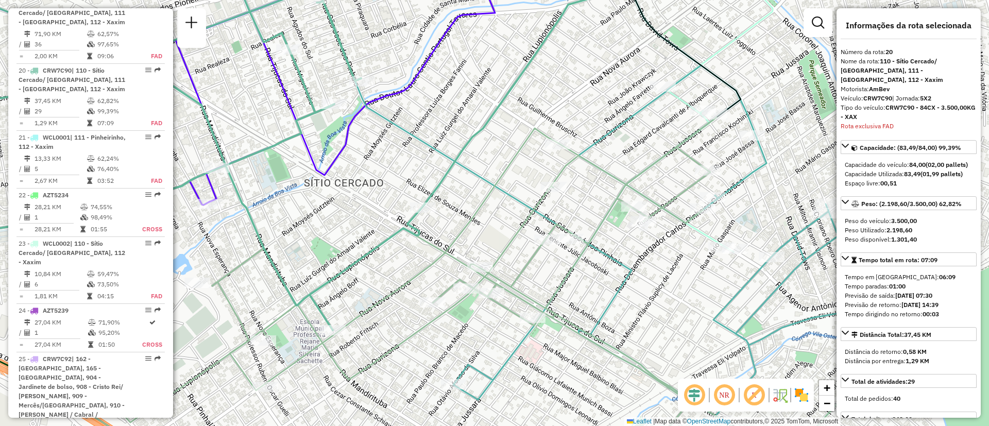
click at [350, 126] on icon at bounding box center [198, 88] width 594 height 262
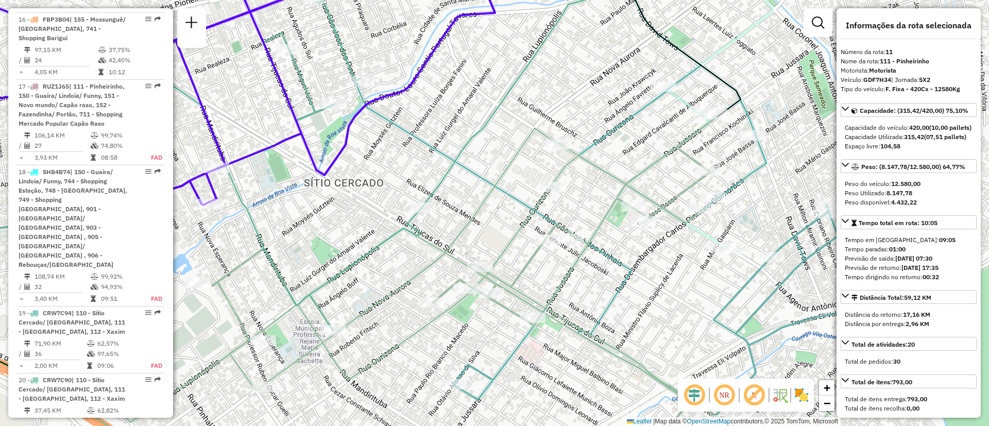
scroll to position [999, 0]
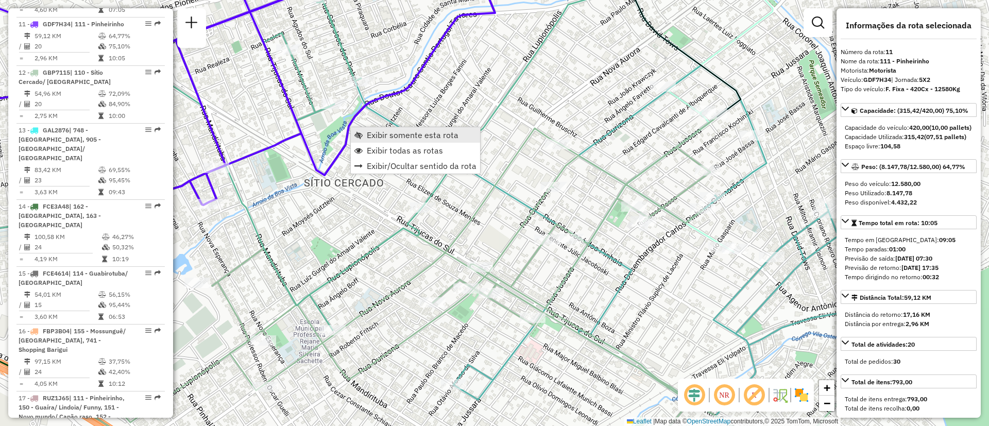
click at [372, 140] on link "Exibir somente esta rota" at bounding box center [415, 134] width 129 height 15
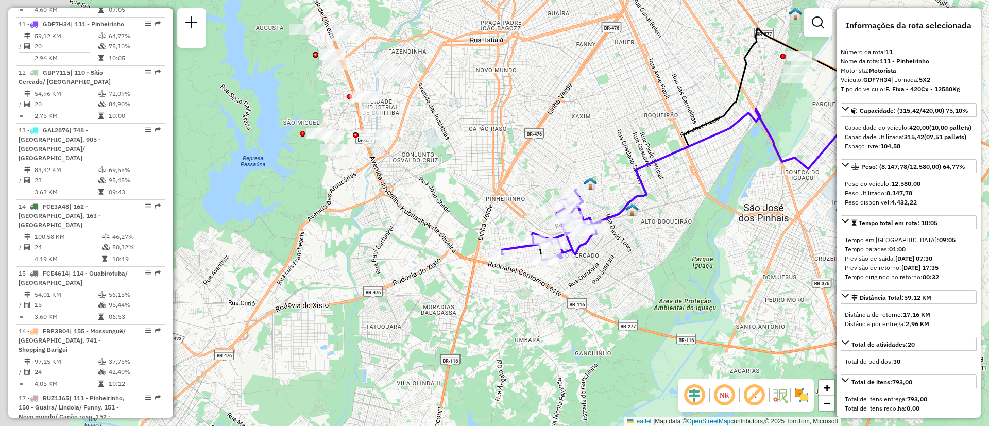
drag, startPoint x: 412, startPoint y: 339, endPoint x: 638, endPoint y: 243, distance: 245.7
click at [638, 243] on div "Janela de atendimento Grade de atendimento Capacidade Transportadoras Veículos …" at bounding box center [494, 213] width 989 height 426
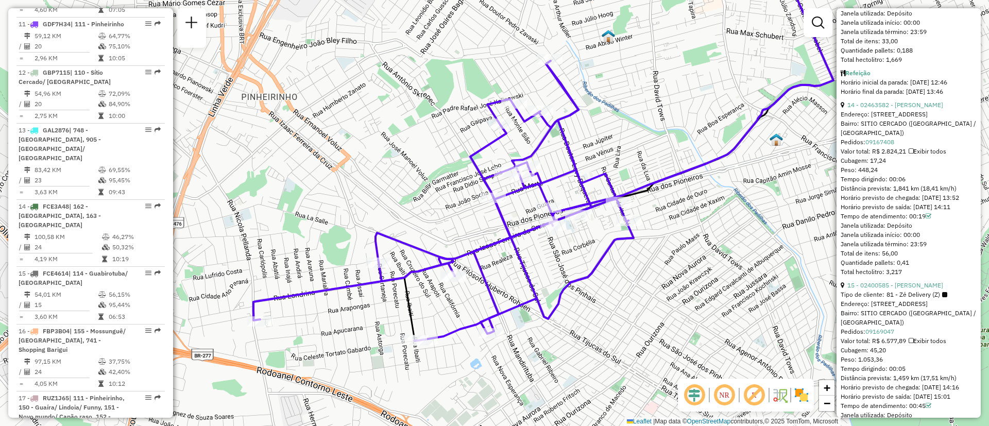
scroll to position [2858, 0]
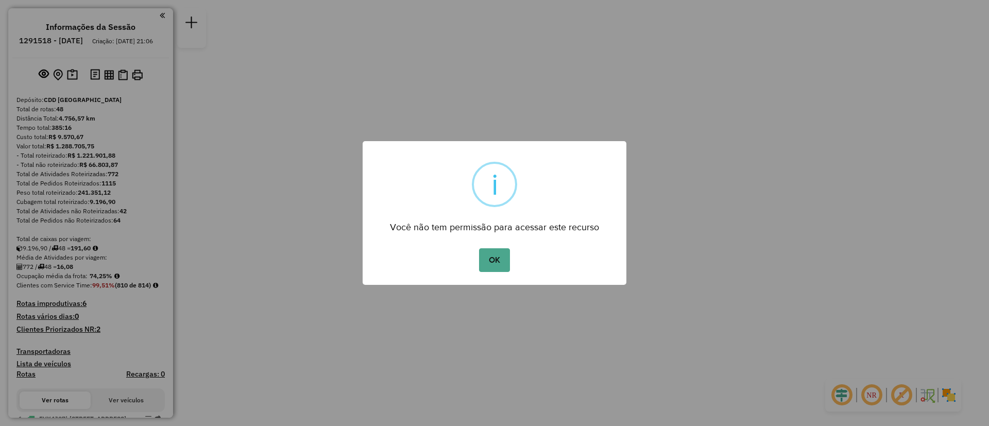
click at [722, 153] on div "× i Você não tem permissão para acessar este recurso OK No Cancel" at bounding box center [494, 213] width 989 height 426
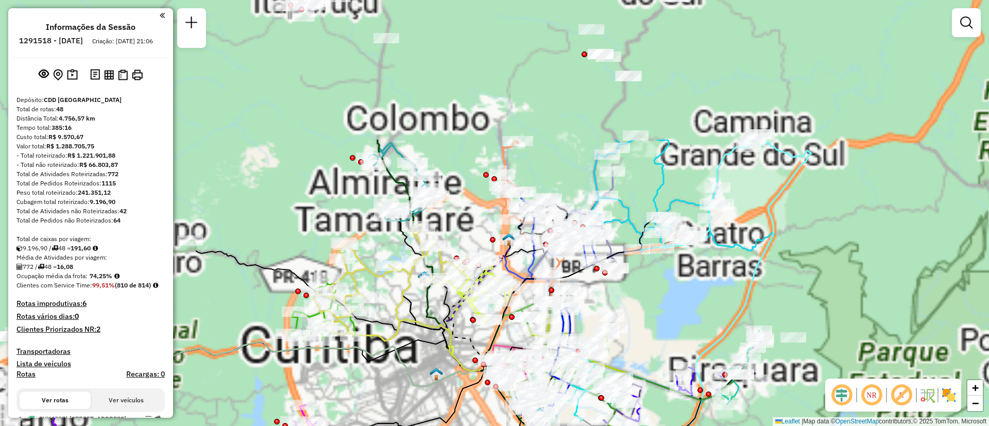
drag, startPoint x: 577, startPoint y: 320, endPoint x: 579, endPoint y: 330, distance: 9.5
click at [579, 330] on div "Rota 47 - Placa CGR2958 02493002 - RODRIGO ANDRE SCHMIT Janela de atendimento G…" at bounding box center [494, 213] width 989 height 426
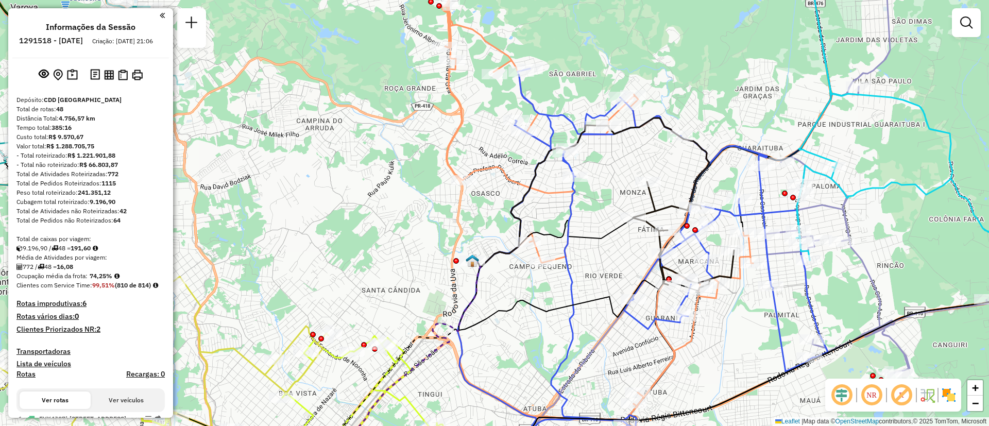
click at [565, 263] on icon at bounding box center [642, 247] width 370 height 359
select select "**********"
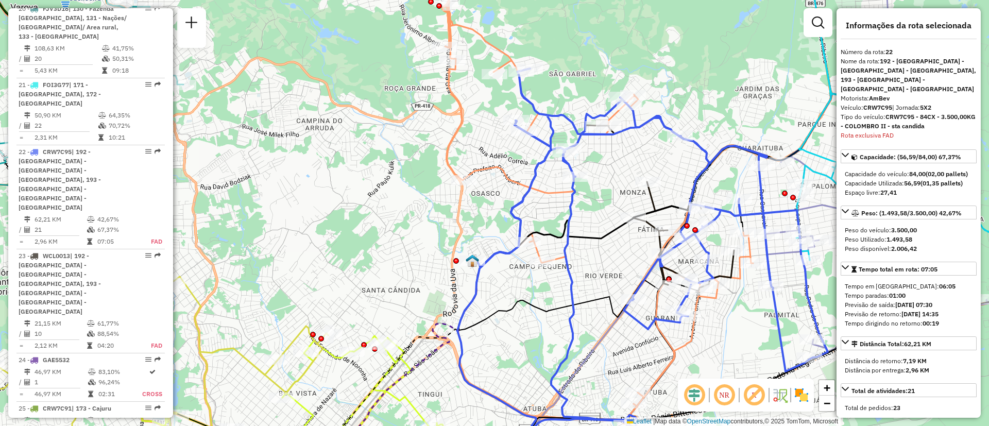
scroll to position [1717, 0]
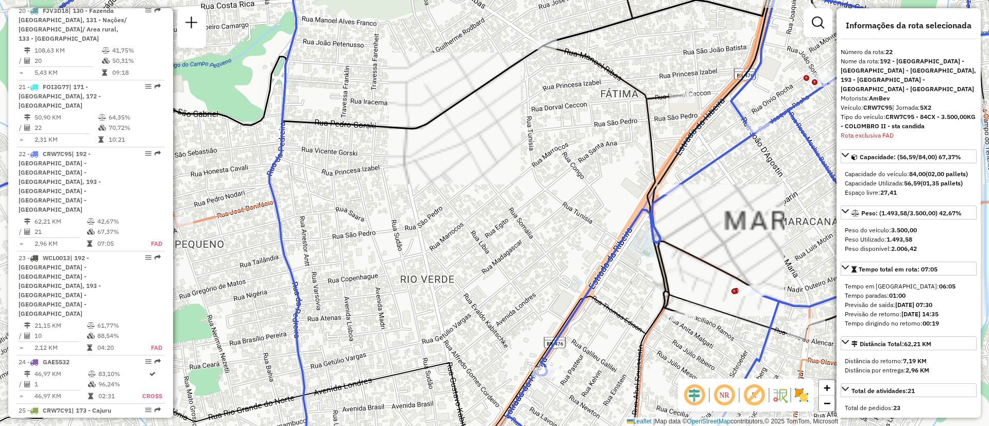
click at [640, 86] on icon at bounding box center [744, 140] width 403 height 367
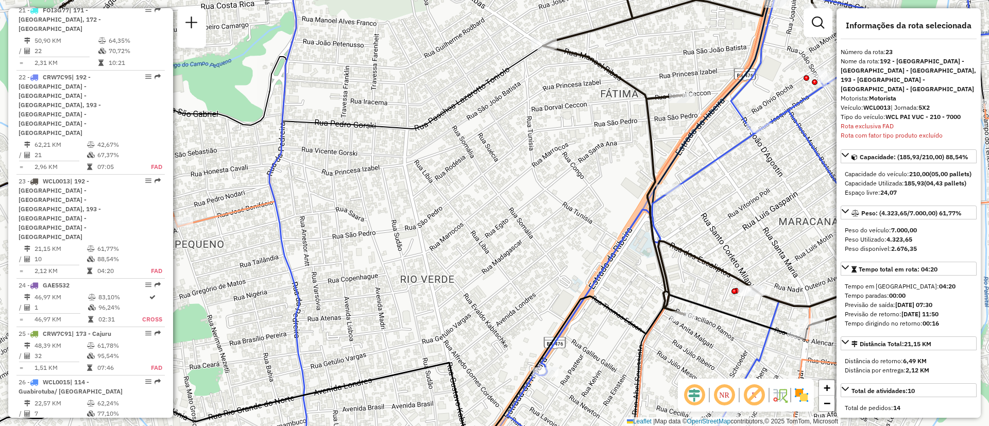
scroll to position [1793, 0]
click at [699, 174] on icon at bounding box center [494, 212] width 1186 height 511
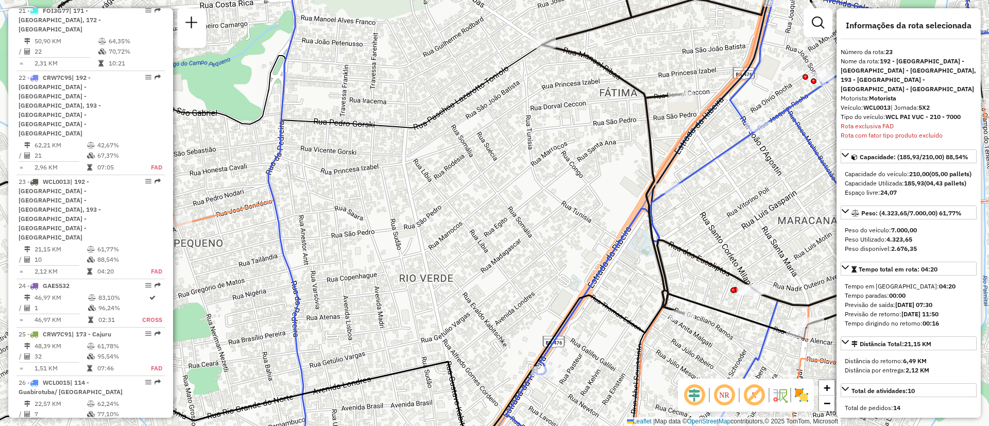
click at [694, 169] on icon at bounding box center [494, 212] width 1186 height 511
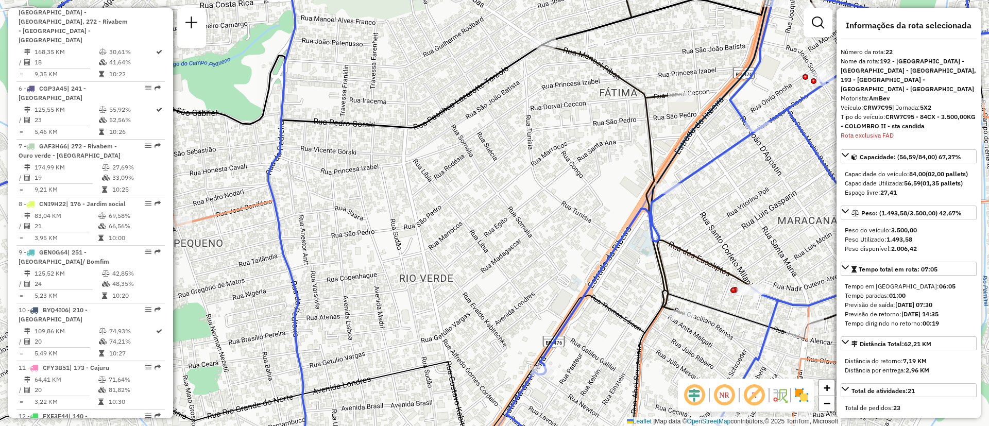
scroll to position [695, 0]
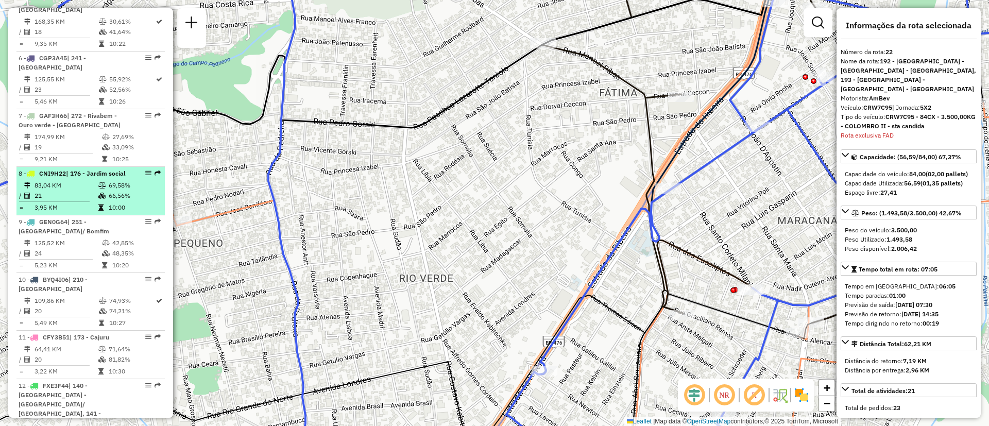
click at [88, 182] on td "83,04 KM" at bounding box center [66, 185] width 64 height 10
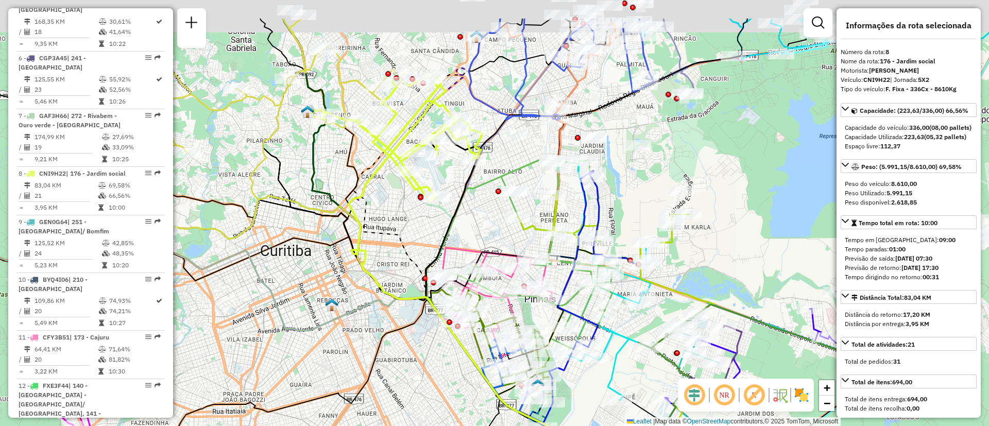
drag, startPoint x: 407, startPoint y: 156, endPoint x: 372, endPoint y: 214, distance: 68.4
click at [380, 247] on div "Janela de atendimento Grade de atendimento Capacidade Transportadoras Veículos …" at bounding box center [494, 213] width 989 height 426
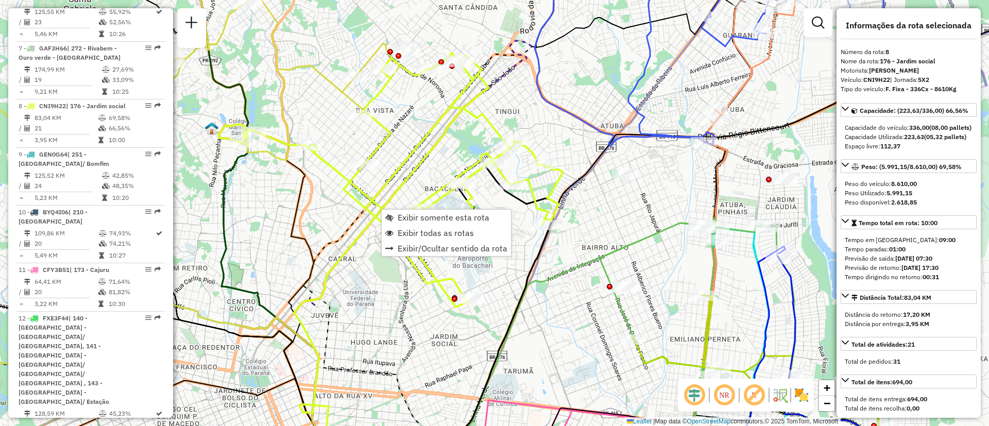
scroll to position [845, 0]
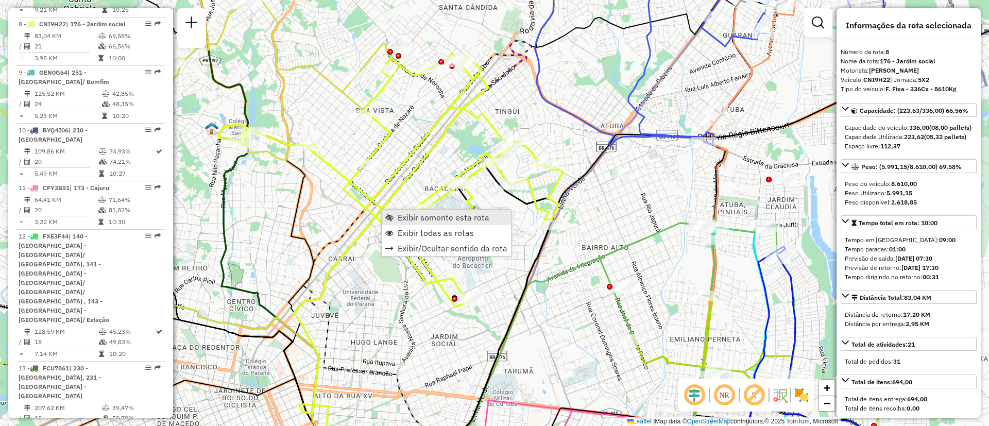
click at [424, 219] on span "Exibir somente esta rota" at bounding box center [444, 217] width 92 height 8
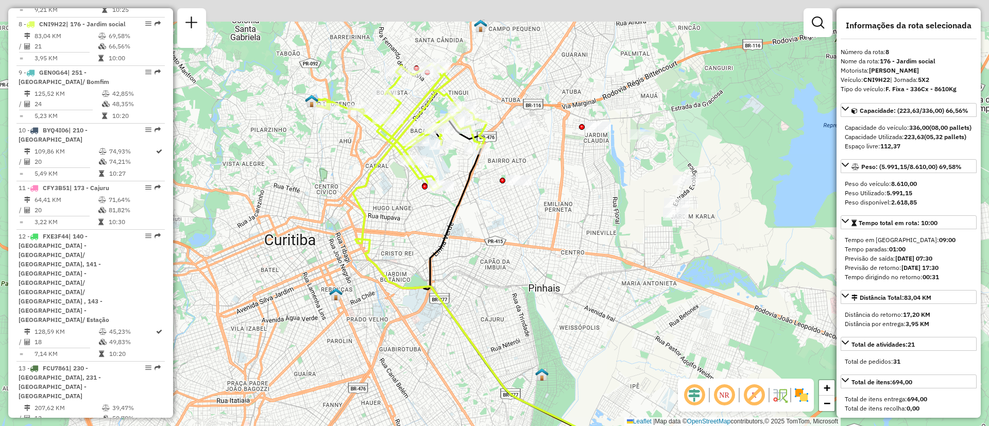
drag, startPoint x: 389, startPoint y: 175, endPoint x: 377, endPoint y: 274, distance: 99.6
click at [376, 276] on div "Janela de atendimento Grade de atendimento Capacidade Transportadoras Veículos …" at bounding box center [494, 213] width 989 height 426
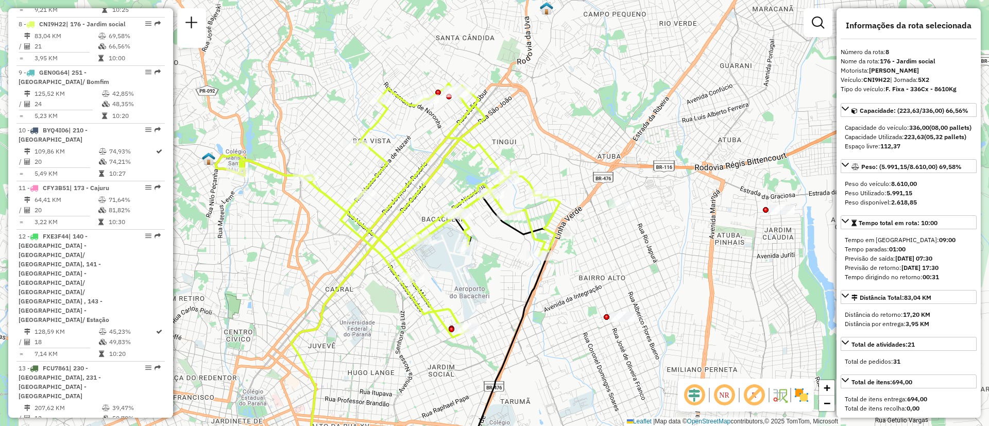
click at [756, 182] on div "Janela de atendimento Grade de atendimento Capacidade Transportadoras Veículos …" at bounding box center [494, 213] width 989 height 426
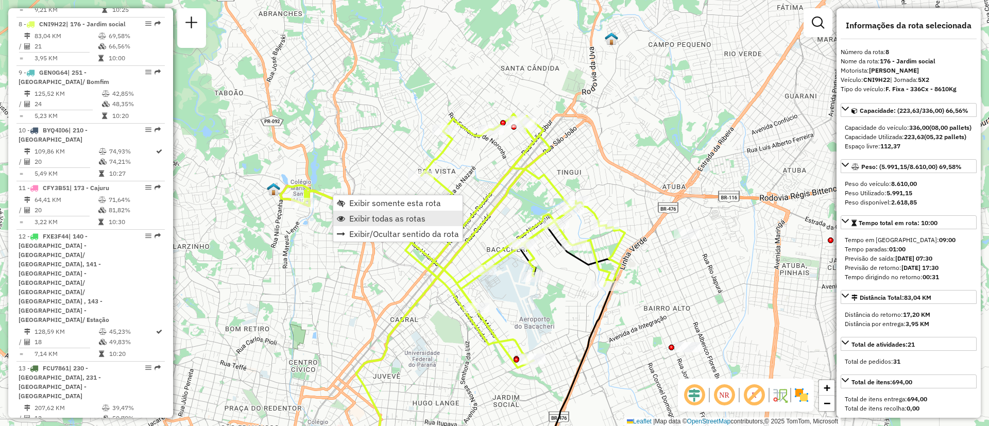
click at [358, 220] on span "Exibir todas as rotas" at bounding box center [387, 218] width 76 height 8
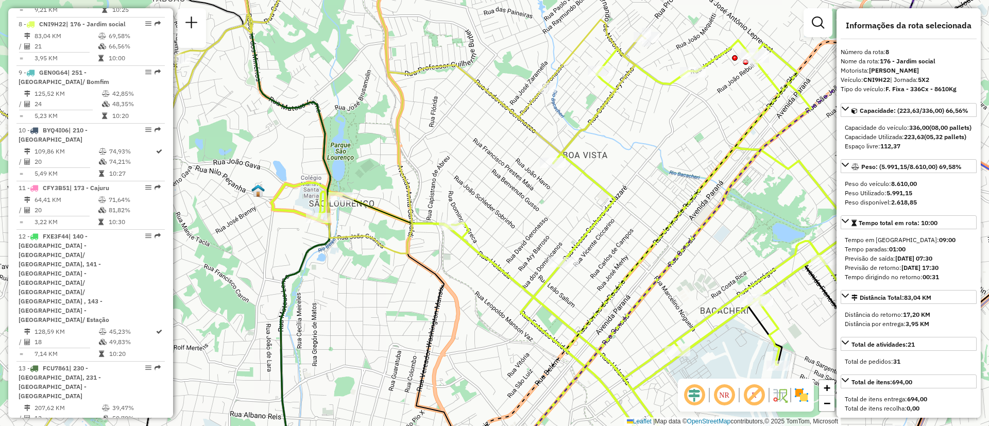
click at [355, 202] on icon at bounding box center [401, 332] width 119 height 272
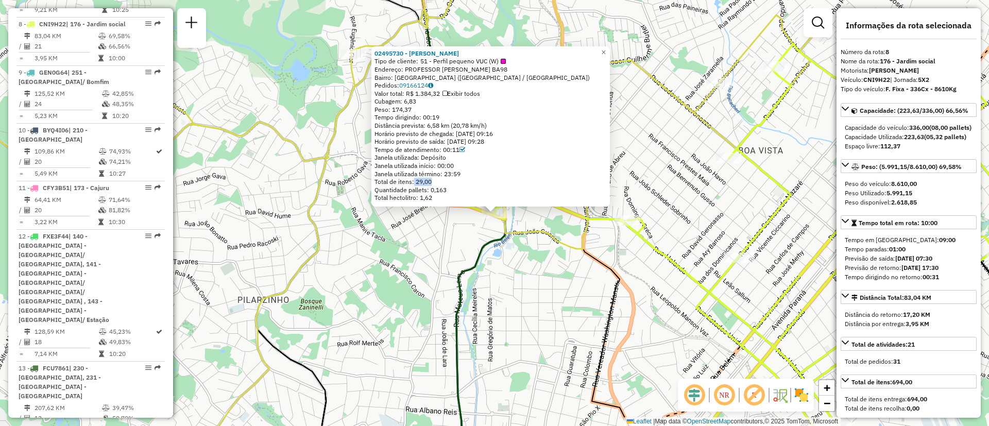
drag, startPoint x: 423, startPoint y: 180, endPoint x: 416, endPoint y: 180, distance: 6.7
click at [416, 180] on div "Total de itens: 29,00" at bounding box center [490, 182] width 232 height 8
drag, startPoint x: 413, startPoint y: 96, endPoint x: 403, endPoint y: 98, distance: 9.9
click at [403, 98] on span "Cubagem: 6,83" at bounding box center [395, 101] width 42 height 8
click at [606, 49] on span "×" at bounding box center [603, 52] width 5 height 9
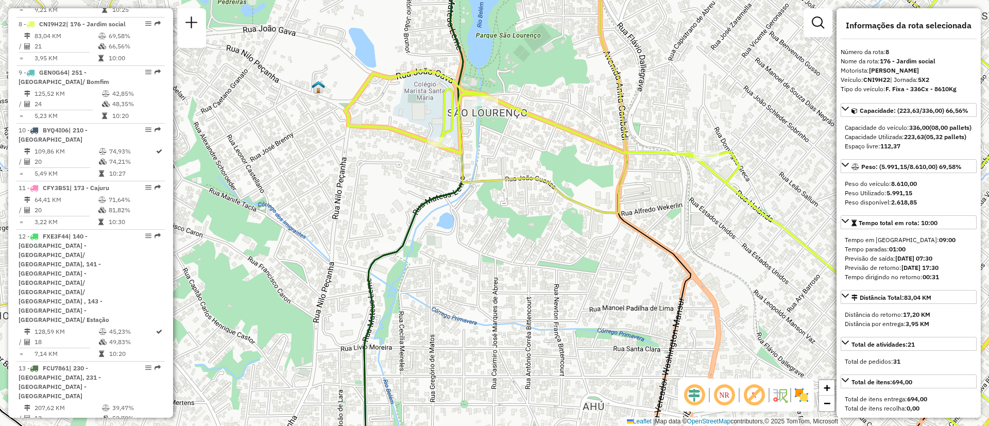
click at [509, 112] on icon at bounding box center [716, 212] width 743 height 511
click at [511, 108] on icon at bounding box center [716, 212] width 743 height 511
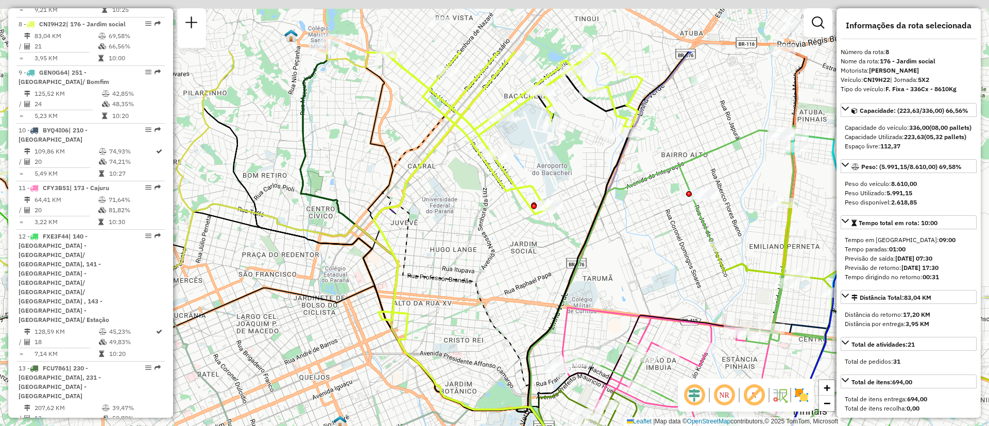
drag, startPoint x: 484, startPoint y: 178, endPoint x: 416, endPoint y: 312, distance: 150.4
click at [414, 315] on div "Janela de atendimento Grade de atendimento Capacidade Transportadoras Veículos …" at bounding box center [494, 213] width 989 height 426
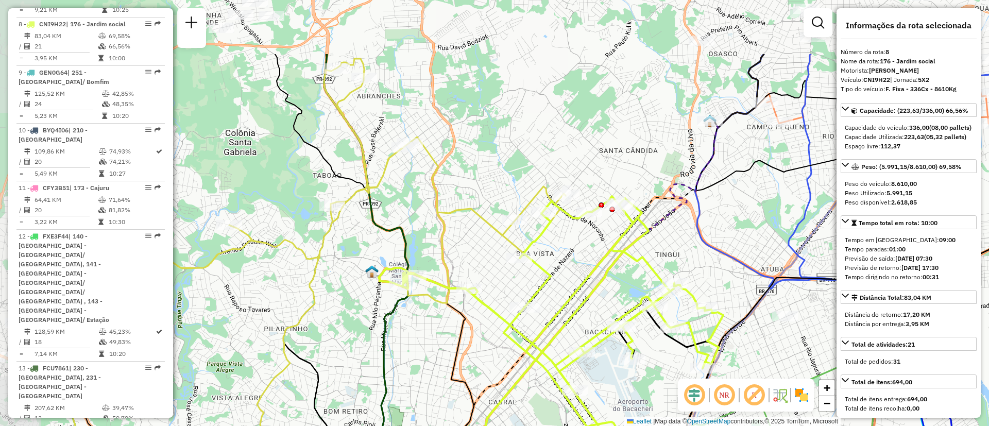
drag, startPoint x: 434, startPoint y: 165, endPoint x: 563, endPoint y: 262, distance: 161.9
click at [563, 262] on div "Janela de atendimento Grade de atendimento Capacidade Transportadoras Veículos …" at bounding box center [494, 213] width 989 height 426
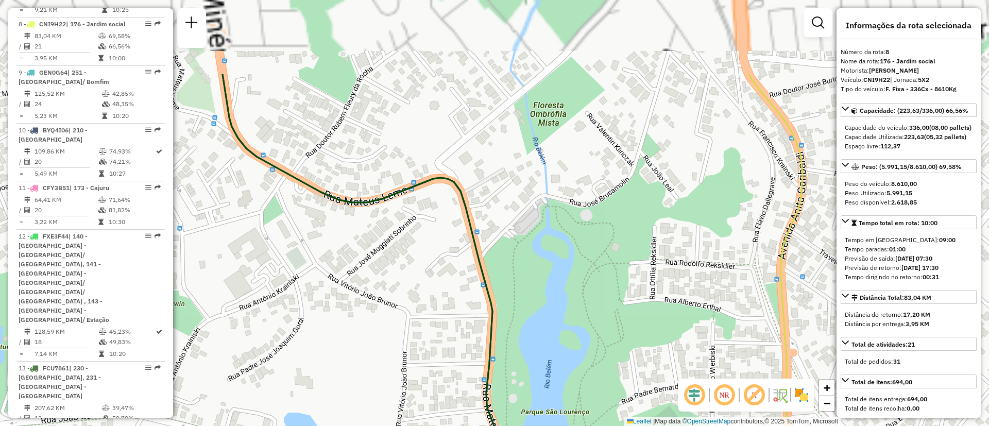
drag, startPoint x: 364, startPoint y: 192, endPoint x: 461, endPoint y: 185, distance: 97.0
click at [382, 309] on div "Janela de atendimento Grade de atendimento Capacidade Transportadoras Veículos …" at bounding box center [494, 213] width 989 height 426
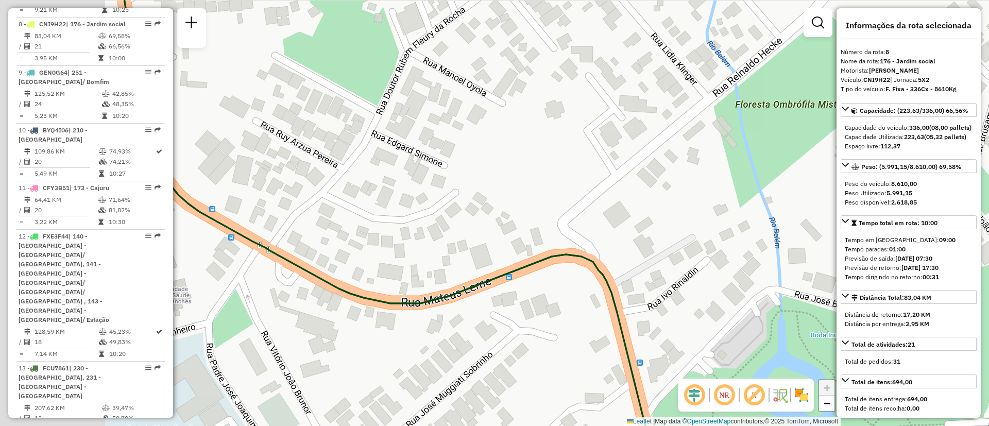
drag, startPoint x: 385, startPoint y: 253, endPoint x: 518, endPoint y: 258, distance: 132.9
click at [533, 274] on div "Janela de atendimento Grade de atendimento Capacidade Transportadoras Veículos …" at bounding box center [494, 213] width 989 height 426
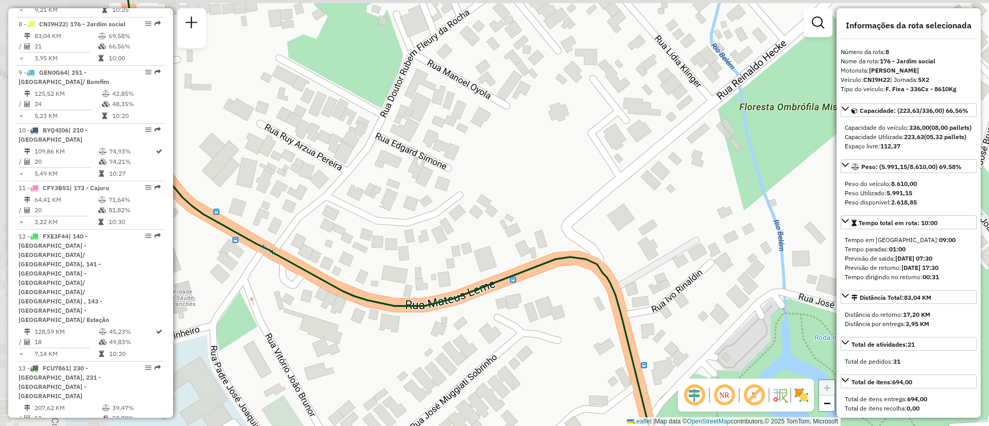
drag, startPoint x: 302, startPoint y: 202, endPoint x: 495, endPoint y: 263, distance: 202.3
click at [511, 279] on div "Janela de atendimento Grade de atendimento Capacidade Transportadoras Veículos …" at bounding box center [494, 213] width 989 height 426
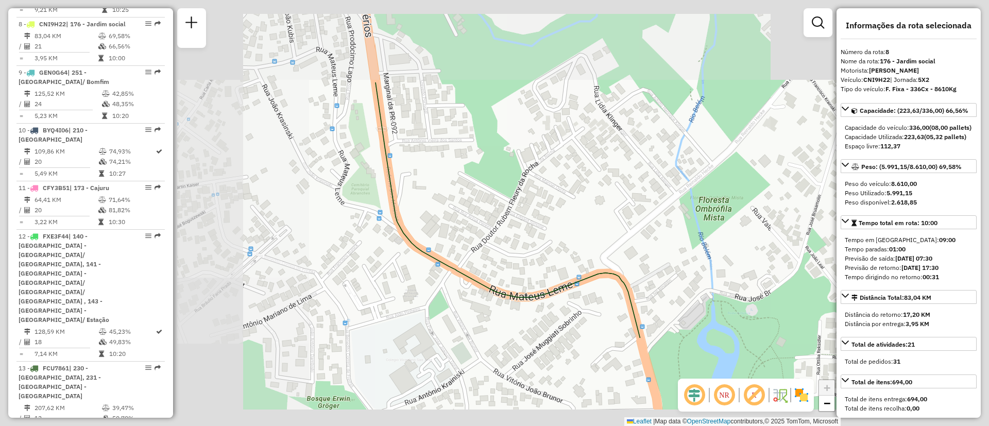
click at [464, 314] on div "Janela de atendimento Grade de atendimento Capacidade Transportadoras Veículos …" at bounding box center [494, 213] width 989 height 426
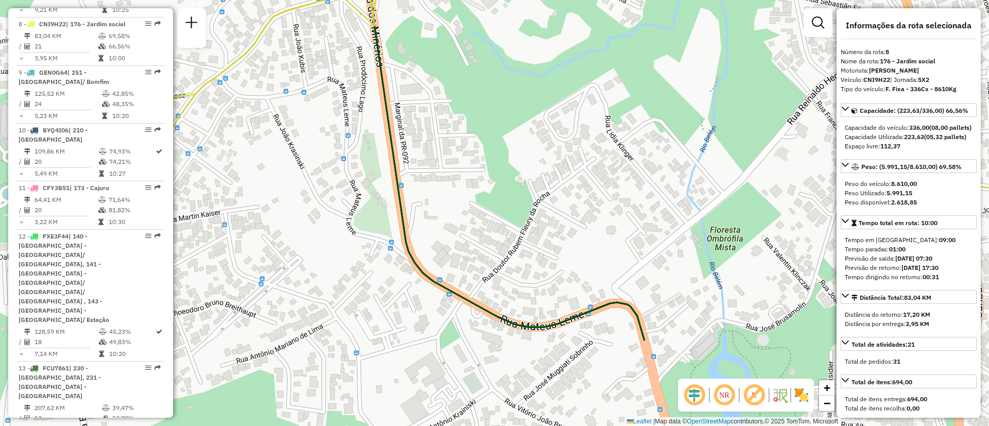
drag, startPoint x: 479, startPoint y: 219, endPoint x: 455, endPoint y: 124, distance: 98.7
click at [455, 124] on div "Janela de atendimento Grade de atendimento Capacidade Transportadoras Veículos …" at bounding box center [494, 213] width 989 height 426
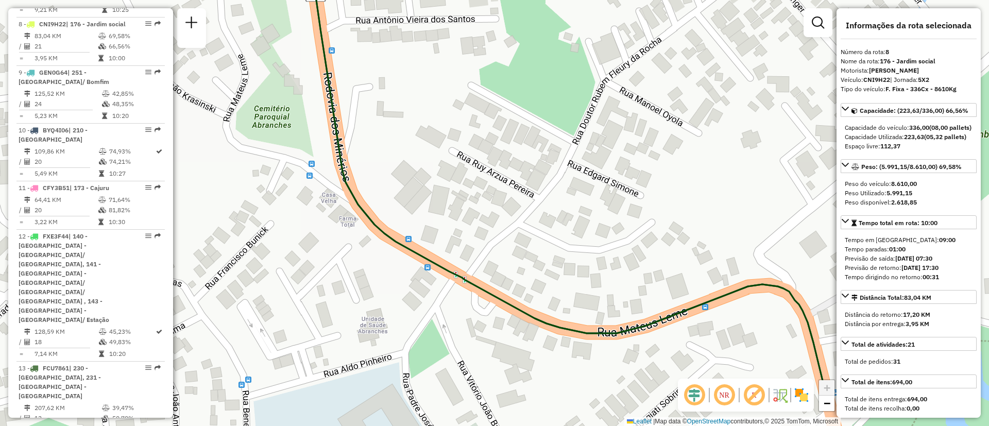
drag, startPoint x: 537, startPoint y: 230, endPoint x: 452, endPoint y: 157, distance: 112.1
click at [440, 133] on div "Janela de atendimento Grade de atendimento Capacidade Transportadoras Veículos …" at bounding box center [494, 213] width 989 height 426
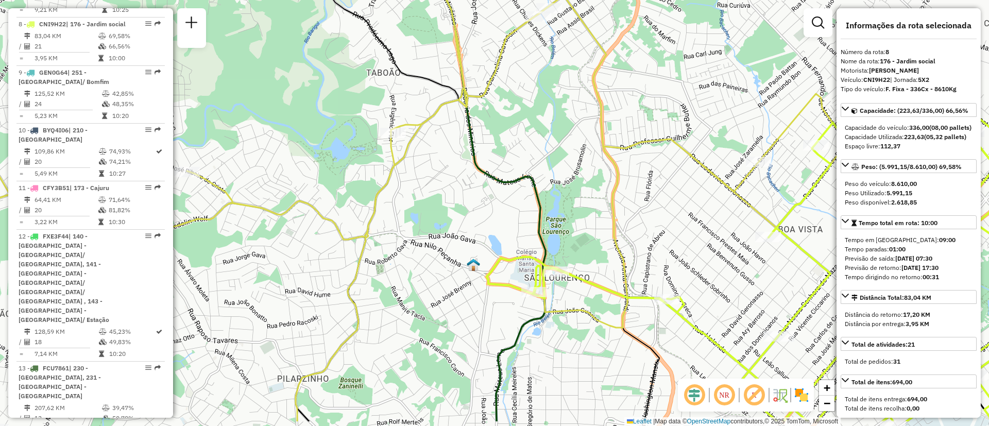
drag, startPoint x: 621, startPoint y: 252, endPoint x: 564, endPoint y: 177, distance: 94.4
click at [555, 192] on div "Janela de atendimento Grade de atendimento Capacidade Transportadoras Veículos …" at bounding box center [494, 213] width 989 height 426
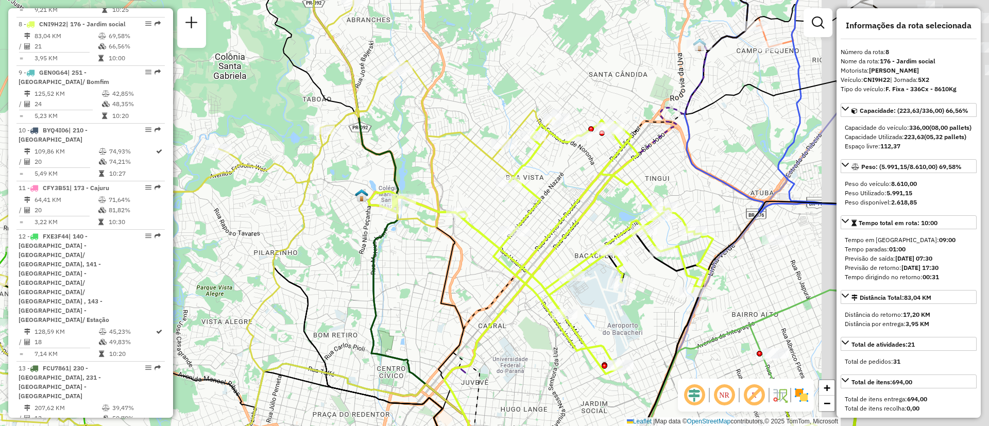
drag, startPoint x: 632, startPoint y: 194, endPoint x: 479, endPoint y: 167, distance: 155.4
click at [447, 166] on div "Janela de atendimento Grade de atendimento Capacidade Transportadoras Veículos …" at bounding box center [494, 213] width 989 height 426
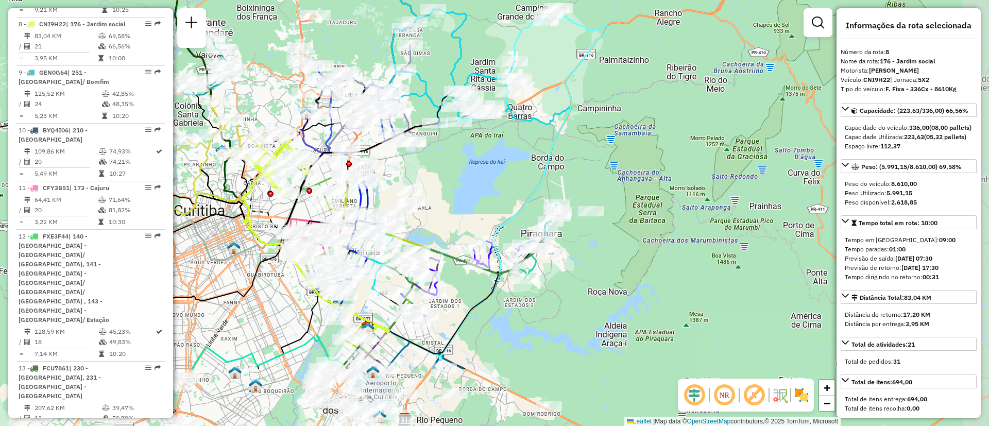
drag, startPoint x: 638, startPoint y: 203, endPoint x: 474, endPoint y: 83, distance: 202.9
click at [474, 83] on div "Janela de atendimento Grade de atendimento Capacidade Transportadoras Veículos …" at bounding box center [494, 213] width 989 height 426
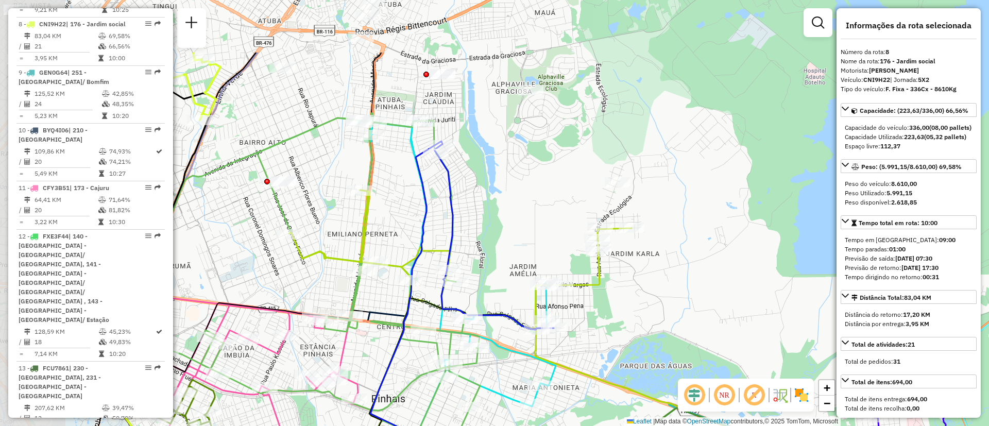
drag, startPoint x: 423, startPoint y: 165, endPoint x: 482, endPoint y: 222, distance: 82.7
click at [527, 248] on div "Janela de atendimento Grade de atendimento Capacidade Transportadoras Veículos …" at bounding box center [494, 213] width 989 height 426
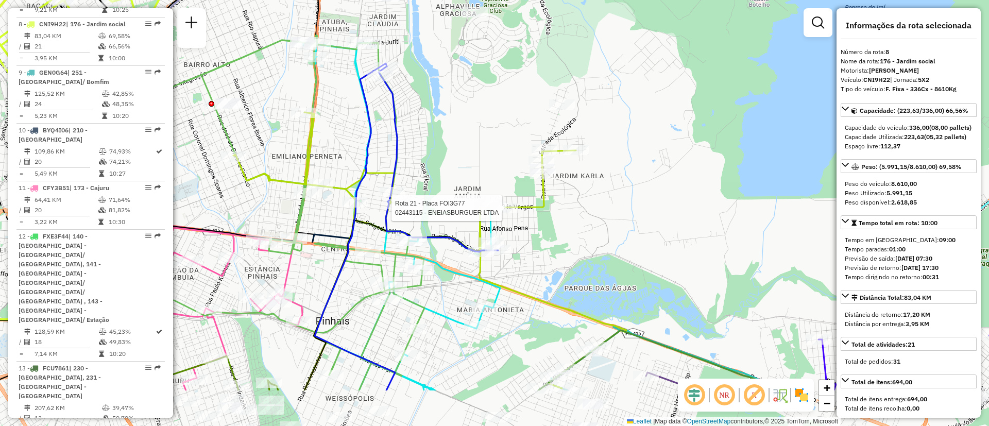
drag, startPoint x: 452, startPoint y: 171, endPoint x: 442, endPoint y: 170, distance: 10.4
click at [447, 144] on div "Rota 21 - Placa FOI3G77 02443115 - ENEIASBURGUER LTDA Janela de atendimento Gra…" at bounding box center [494, 213] width 989 height 426
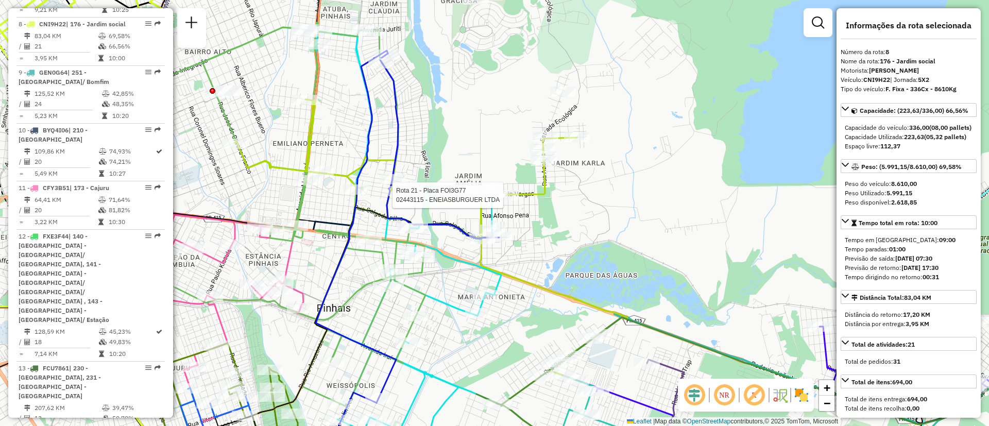
click at [536, 192] on icon at bounding box center [430, 283] width 393 height 369
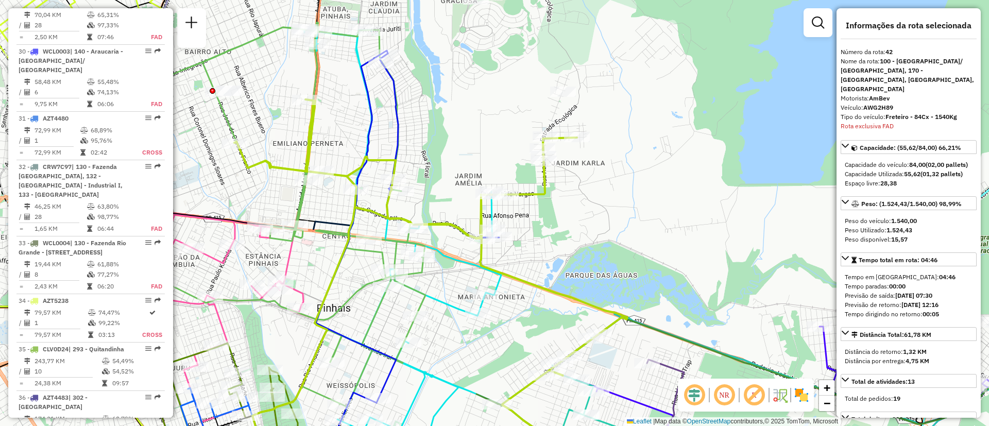
scroll to position [2982, 0]
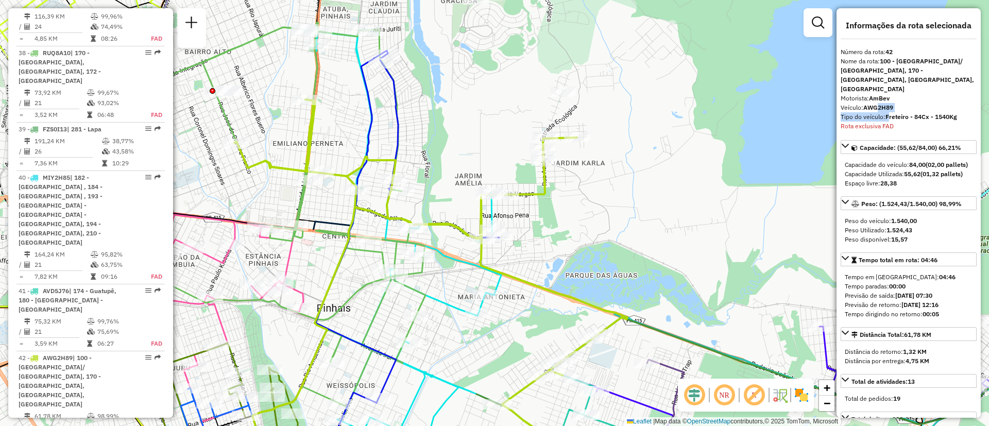
drag, startPoint x: 878, startPoint y: 100, endPoint x: 884, endPoint y: 110, distance: 11.1
click at [889, 104] on div "Informações da rota selecionada Número da rota: 42 Nome da rota: 100 - Afonso p…" at bounding box center [908, 212] width 144 height 409
click at [401, 128] on icon at bounding box center [407, 224] width 183 height 348
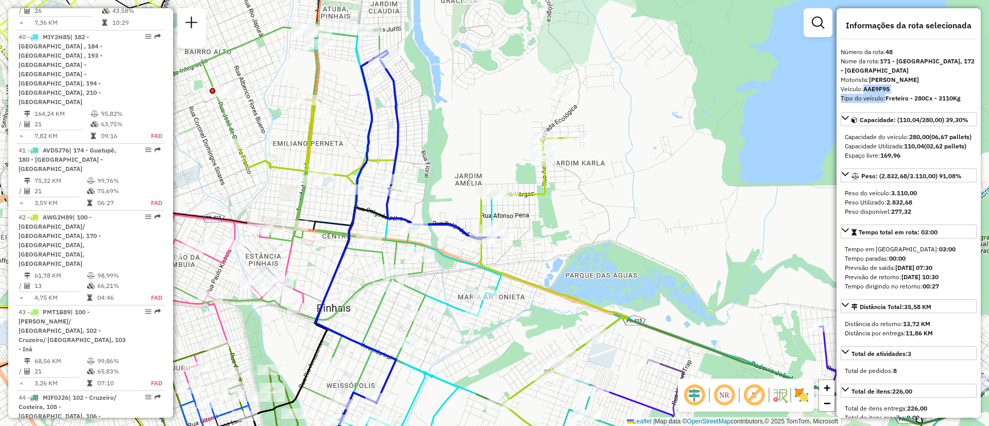
scroll to position [3211, 0]
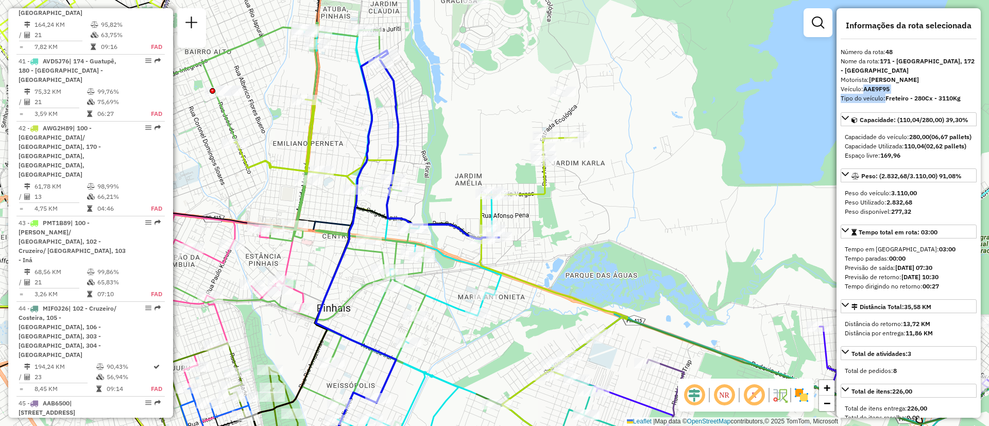
click at [312, 117] on icon at bounding box center [430, 283] width 393 height 369
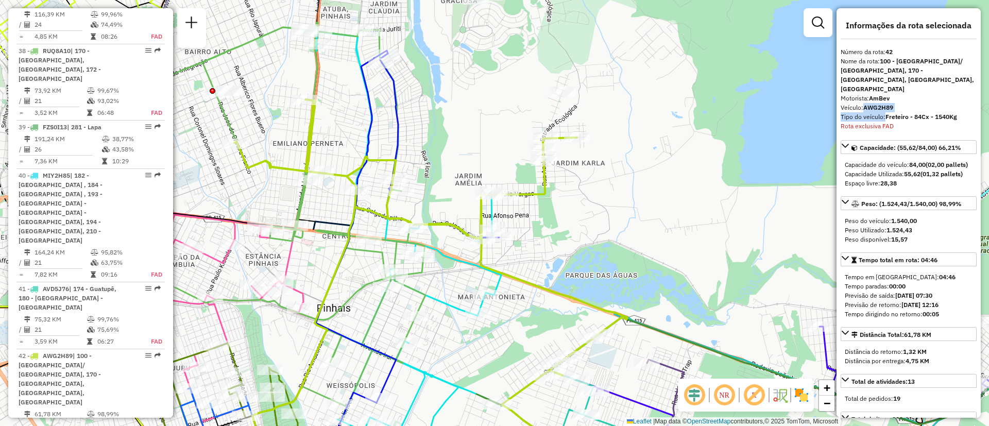
scroll to position [2982, 0]
click at [352, 219] on icon at bounding box center [430, 283] width 393 height 369
click at [446, 306] on icon at bounding box center [405, 245] width 202 height 445
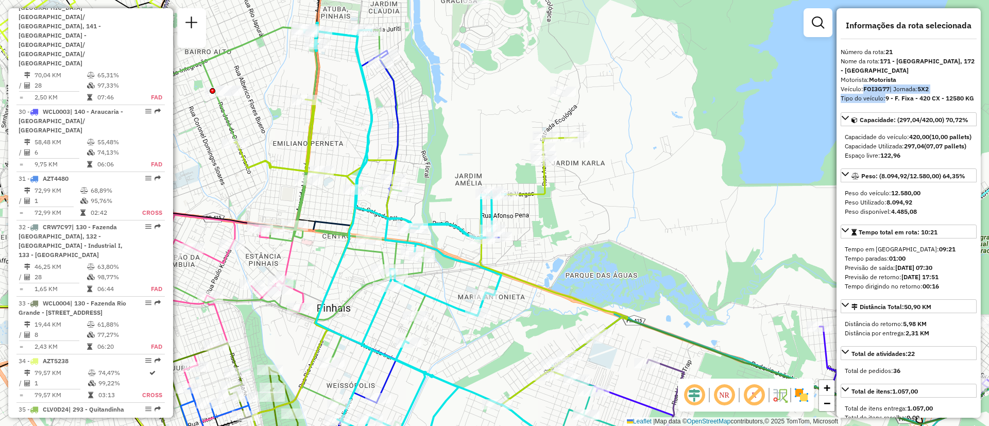
scroll to position [1659, 0]
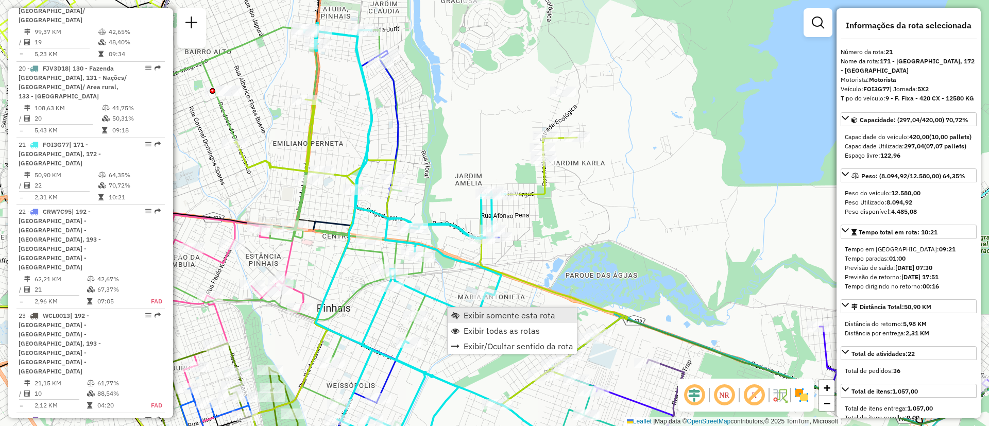
click at [488, 318] on span "Exibir somente esta rota" at bounding box center [509, 315] width 92 height 8
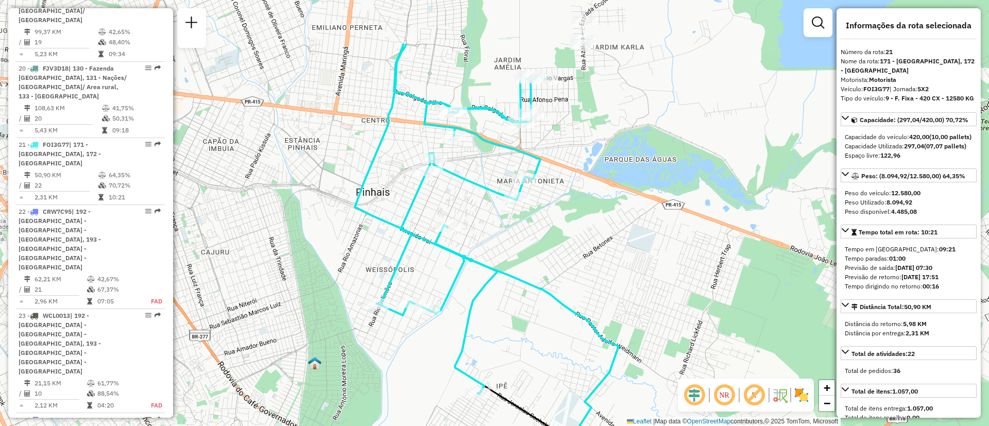
drag, startPoint x: 545, startPoint y: 180, endPoint x: 575, endPoint y: 217, distance: 47.6
click at [579, 213] on div "Janela de atendimento Grade de atendimento Capacidade Transportadoras Veículos …" at bounding box center [494, 213] width 989 height 426
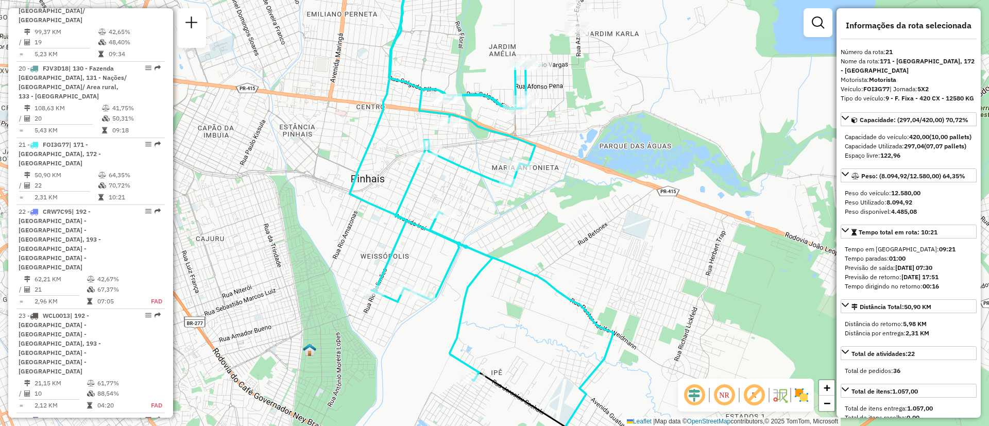
drag, startPoint x: 581, startPoint y: 197, endPoint x: 586, endPoint y: 180, distance: 17.3
click at [588, 179] on div "Janela de atendimento Grade de atendimento Capacidade Transportadoras Veículos …" at bounding box center [494, 213] width 989 height 426
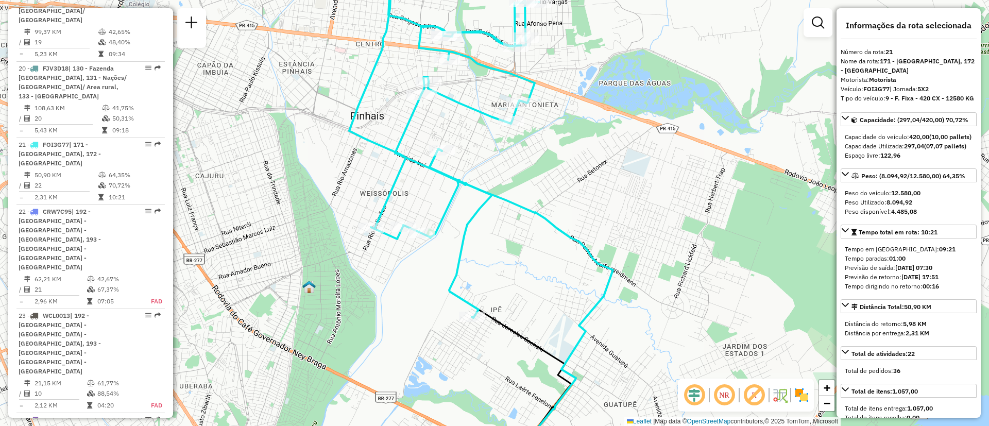
drag, startPoint x: 586, startPoint y: 167, endPoint x: 577, endPoint y: 134, distance: 34.0
click at [577, 134] on div "Janela de atendimento Grade de atendimento Capacidade Transportadoras Veículos …" at bounding box center [494, 213] width 989 height 426
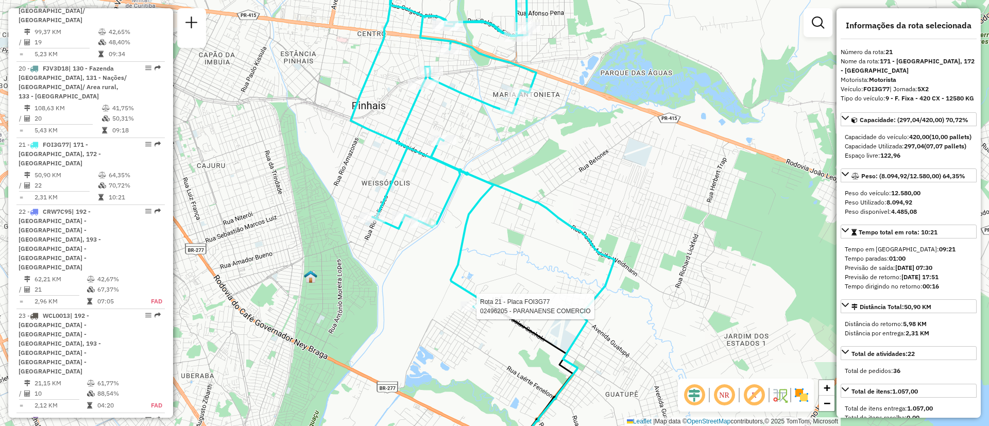
click at [476, 312] on div at bounding box center [473, 306] width 26 height 10
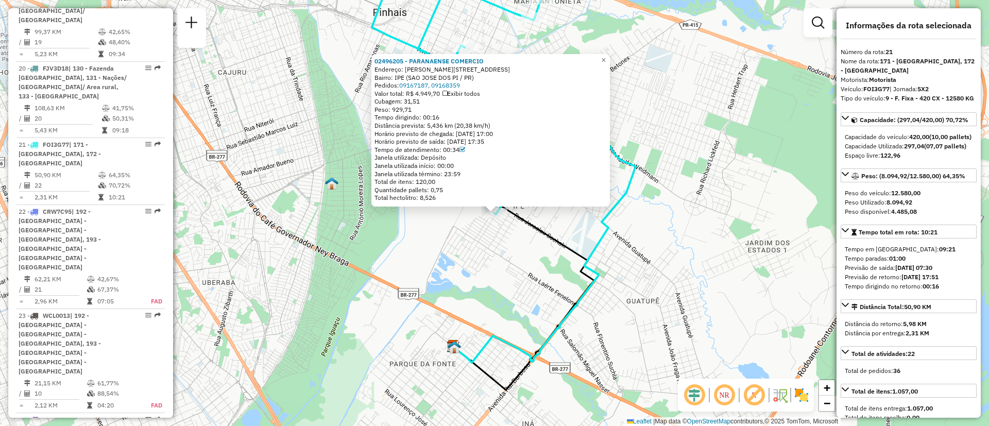
drag, startPoint x: 428, startPoint y: 100, endPoint x: 383, endPoint y: 97, distance: 45.4
click at [383, 97] on div "Cubagem: 31,51" at bounding box center [490, 101] width 232 height 8
click at [607, 59] on link "×" at bounding box center [603, 60] width 12 height 12
click at [606, 57] on span "×" at bounding box center [603, 60] width 5 height 9
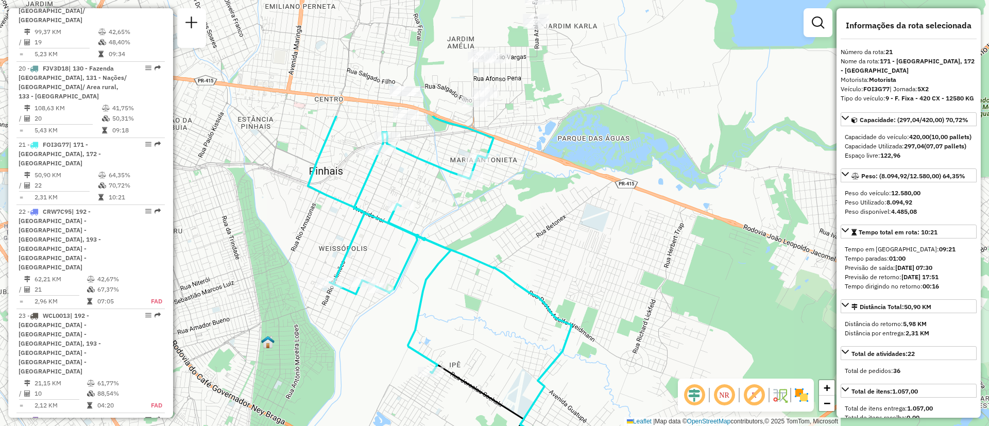
drag, startPoint x: 638, startPoint y: 82, endPoint x: 574, endPoint y: 240, distance: 171.0
click at [574, 240] on div "Janela de atendimento Grade de atendimento Capacidade Transportadoras Veículos …" at bounding box center [494, 213] width 989 height 426
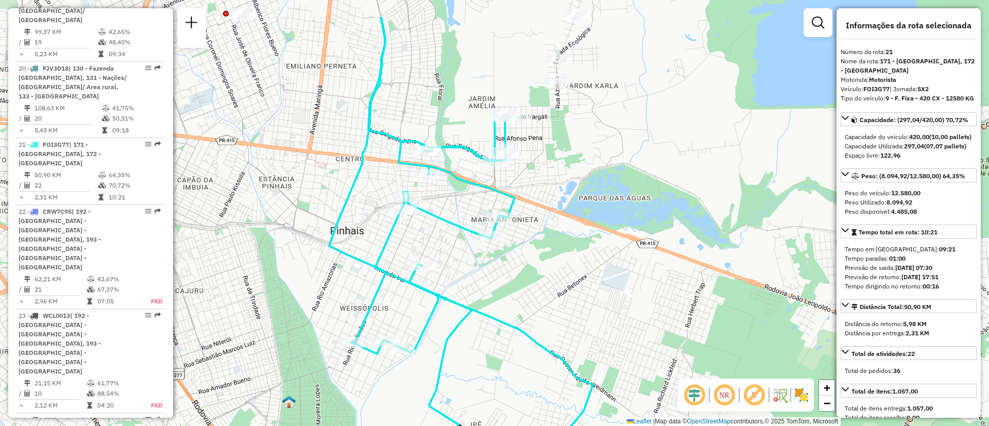
drag, startPoint x: 511, startPoint y: 296, endPoint x: 560, endPoint y: 225, distance: 86.6
click at [517, 304] on div "Janela de atendimento Grade de atendimento Capacidade Transportadoras Veículos …" at bounding box center [494, 213] width 989 height 426
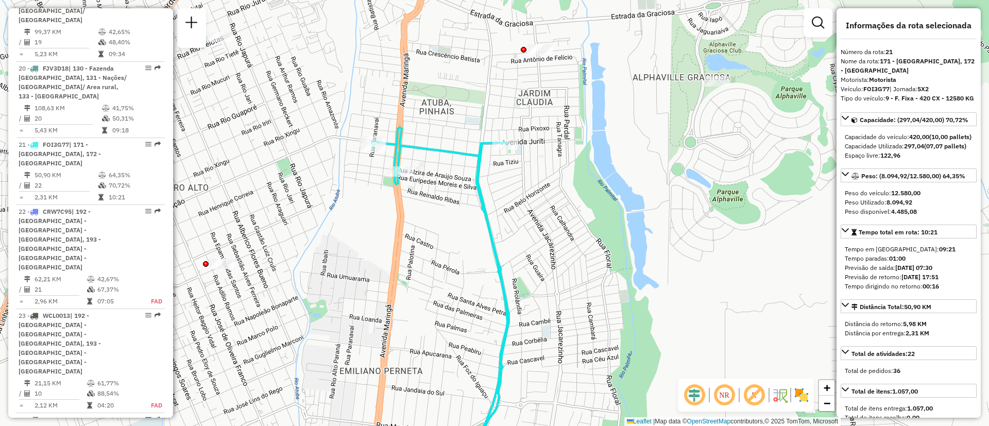
click at [423, 147] on icon at bounding box center [560, 297] width 376 height 341
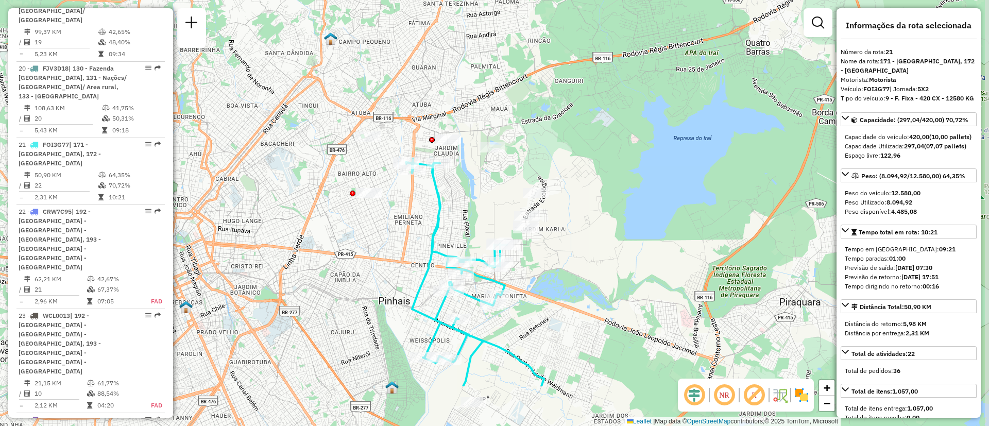
drag, startPoint x: 530, startPoint y: 277, endPoint x: 496, endPoint y: 186, distance: 96.3
click at [496, 186] on div "Janela de atendimento Grade de atendimento Capacidade Transportadoras Veículos …" at bounding box center [494, 213] width 989 height 426
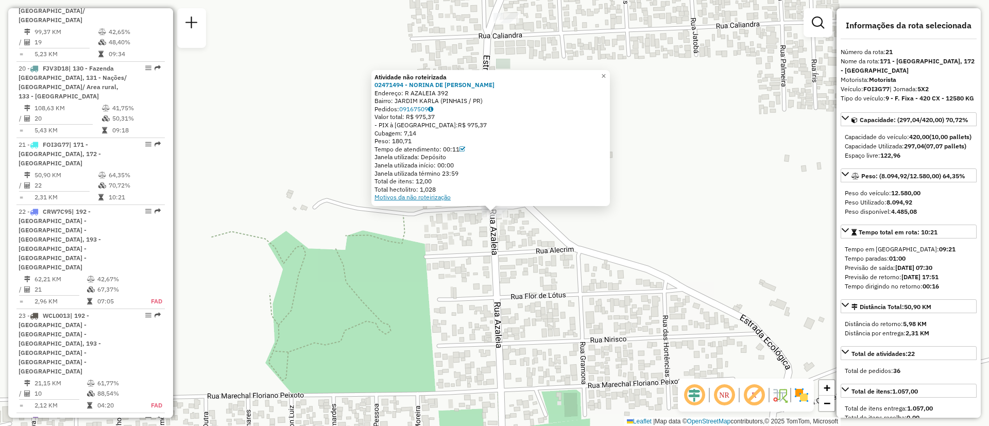
click at [423, 194] on link "Motivos da não roteirização" at bounding box center [412, 197] width 76 height 8
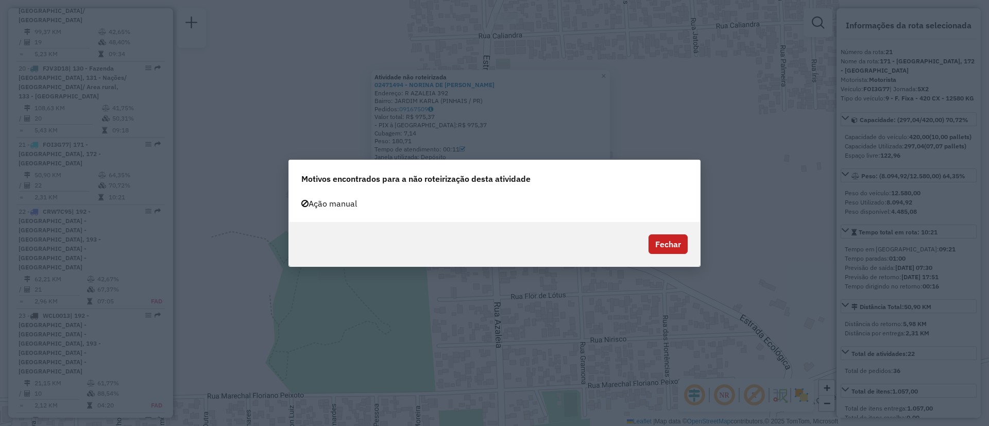
drag, startPoint x: 668, startPoint y: 239, endPoint x: 573, endPoint y: 250, distance: 95.4
click at [667, 238] on button "Fechar" at bounding box center [667, 244] width 39 height 20
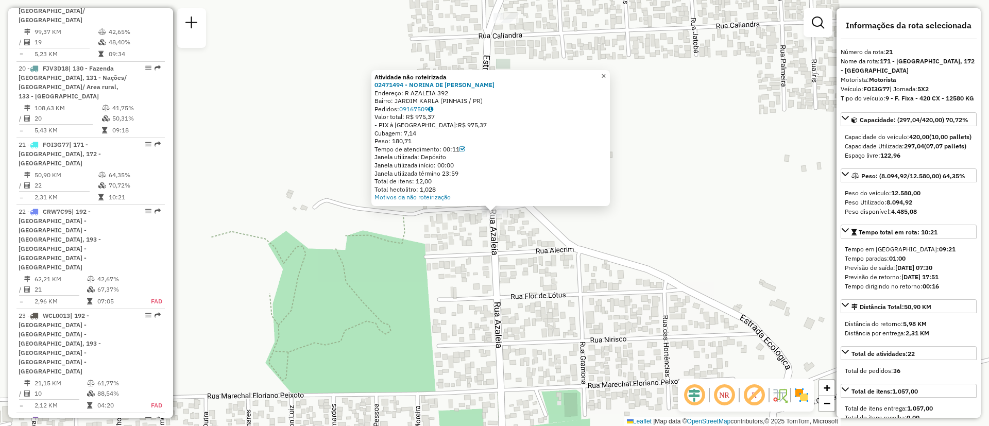
click at [606, 75] on span "×" at bounding box center [603, 76] width 5 height 9
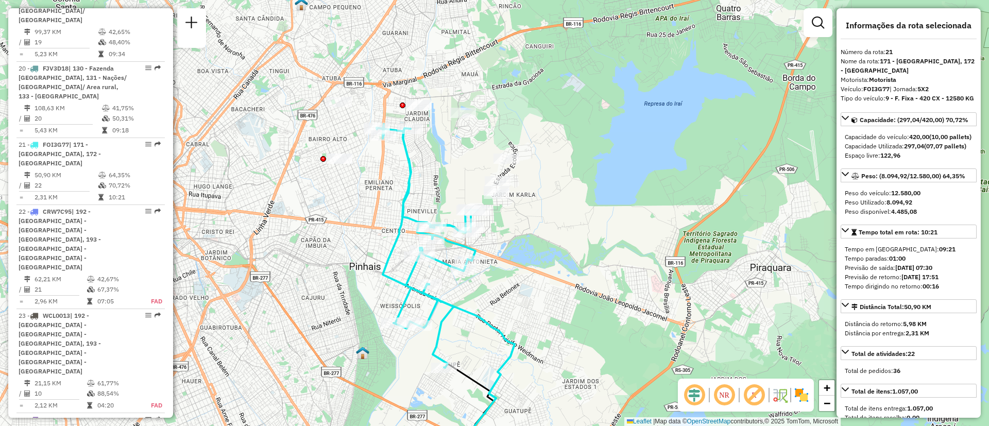
drag, startPoint x: 508, startPoint y: 201, endPoint x: 509, endPoint y: 215, distance: 13.9
click at [509, 215] on div "Janela de atendimento Grade de atendimento Capacidade Transportadoras Veículos …" at bounding box center [494, 213] width 989 height 426
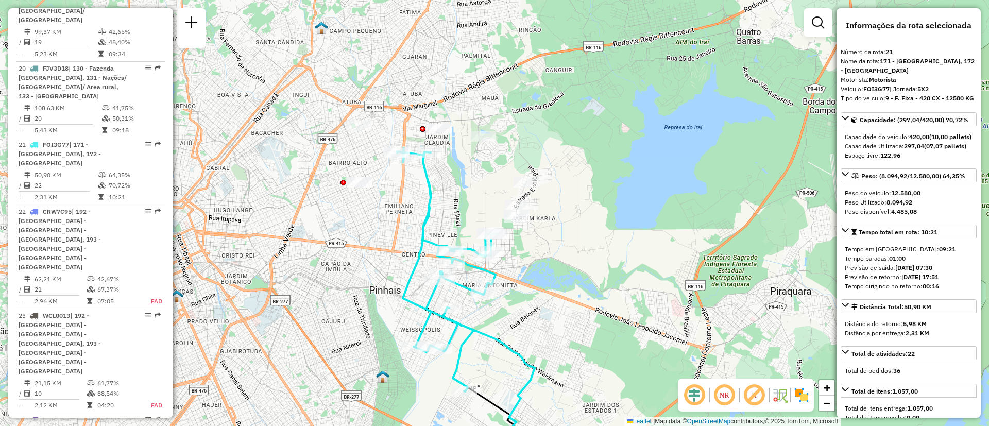
drag, startPoint x: 421, startPoint y: 169, endPoint x: 439, endPoint y: 179, distance: 20.1
click at [438, 179] on icon at bounding box center [447, 270] width 101 height 244
